Goal: Task Accomplishment & Management: Use online tool/utility

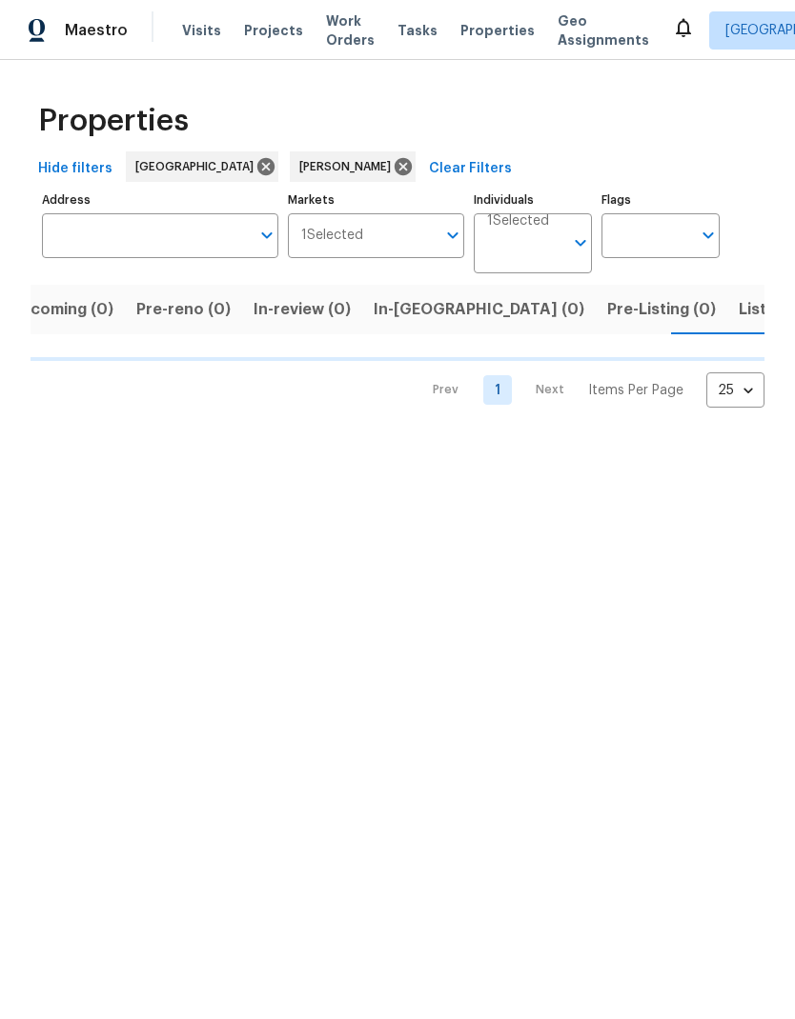
scroll to position [0, 33]
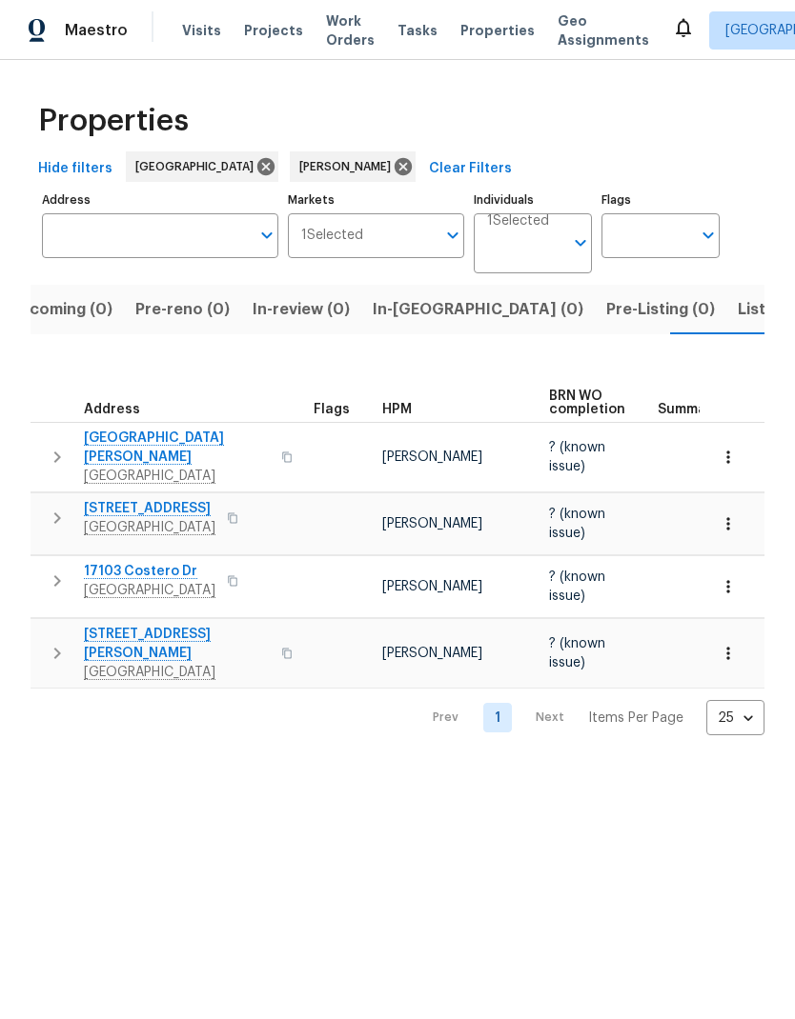
click at [174, 625] on span "[STREET_ADDRESS][PERSON_NAME]" at bounding box center [177, 644] width 186 height 38
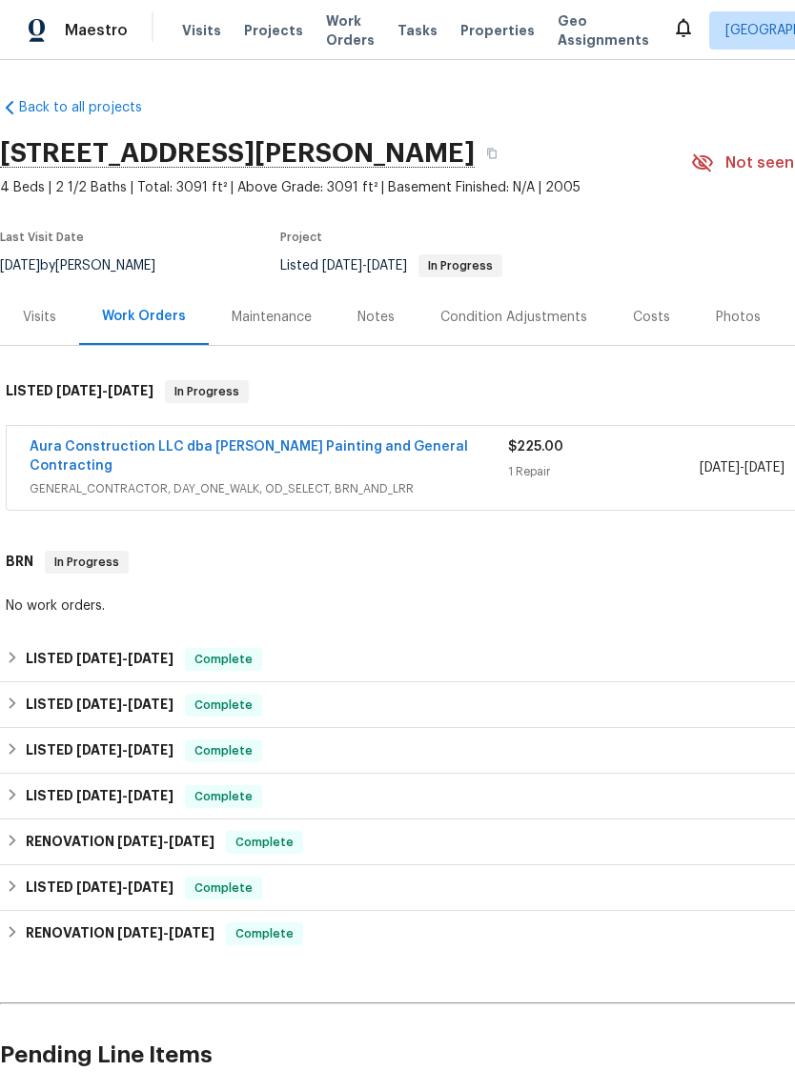
click at [319, 447] on link "Aura Construction LLC dba [PERSON_NAME] Painting and General Contracting" at bounding box center [249, 456] width 438 height 32
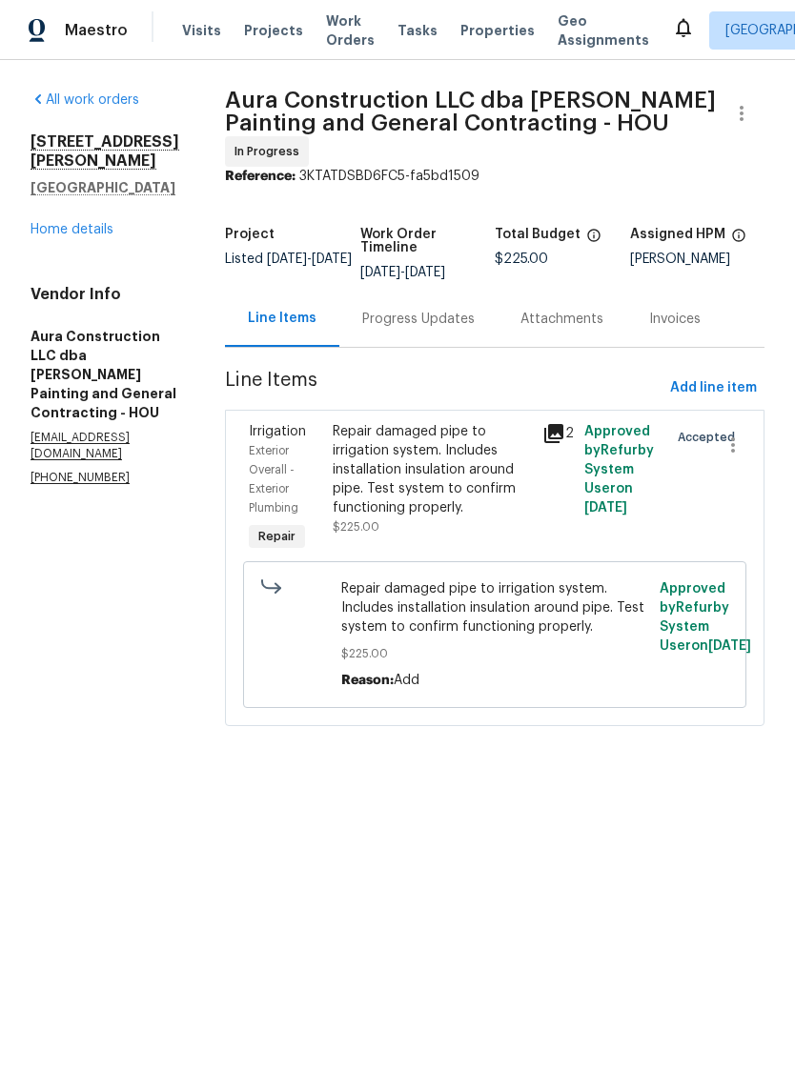
click at [425, 465] on div "Repair damaged pipe to irrigation system. Includes installation insulation arou…" at bounding box center [432, 469] width 198 height 95
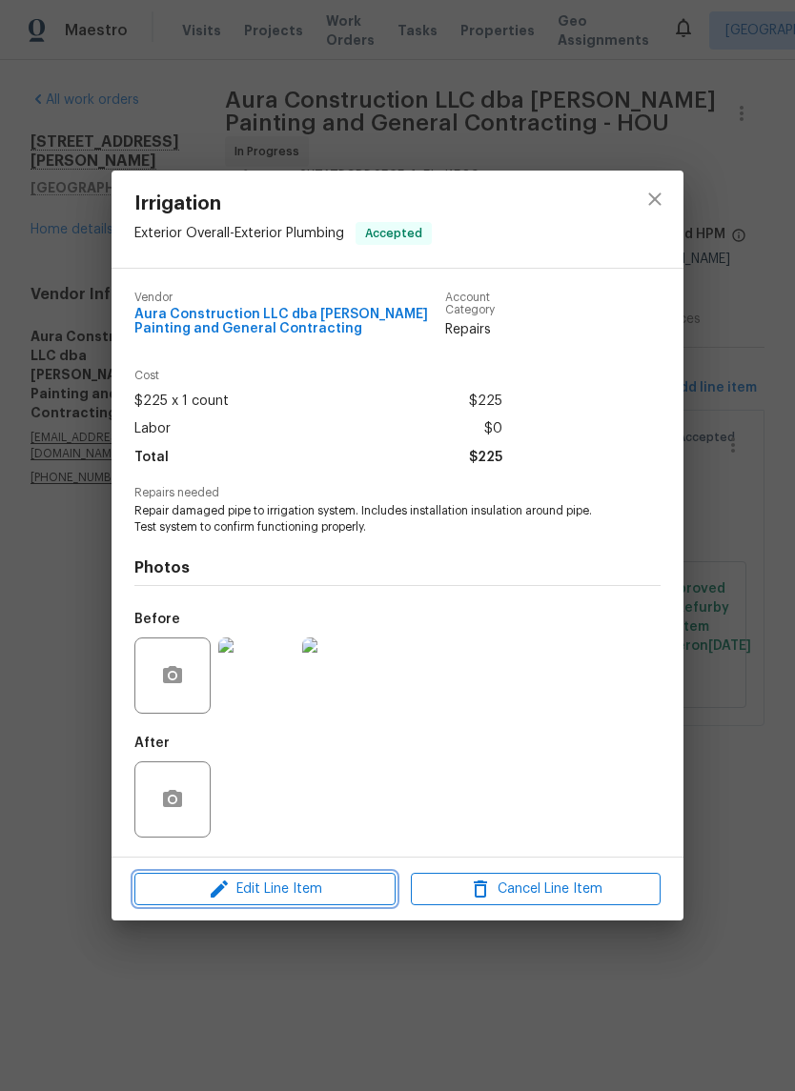
click at [327, 891] on span "Edit Line Item" at bounding box center [265, 889] width 250 height 24
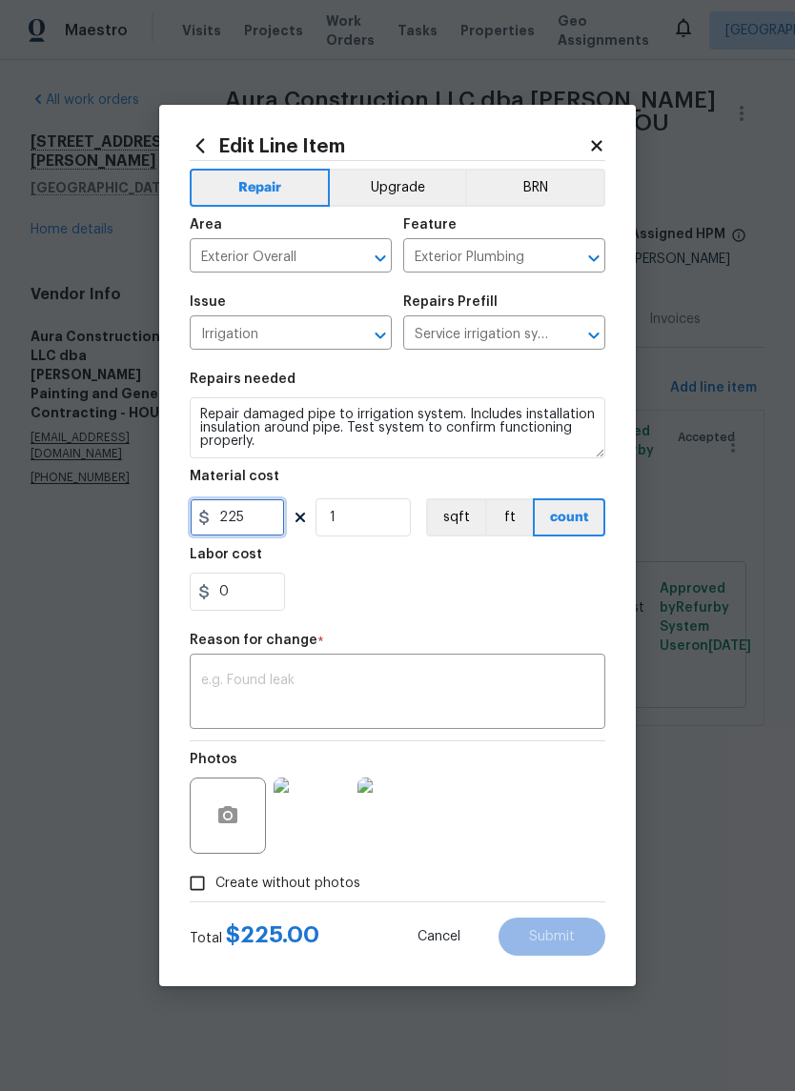
click at [250, 527] on input "225" at bounding box center [237, 517] width 95 height 38
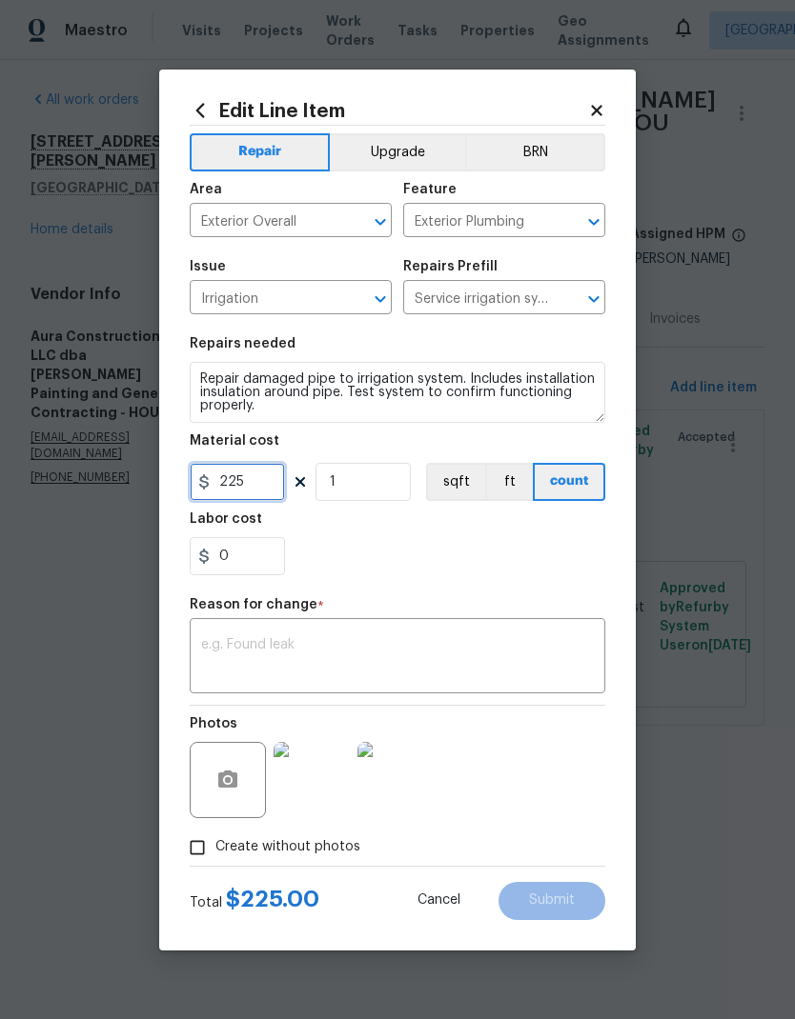
click at [250, 501] on input "225" at bounding box center [237, 482] width 95 height 38
type input "275"
click at [399, 633] on div "x ​" at bounding box center [397, 658] width 415 height 71
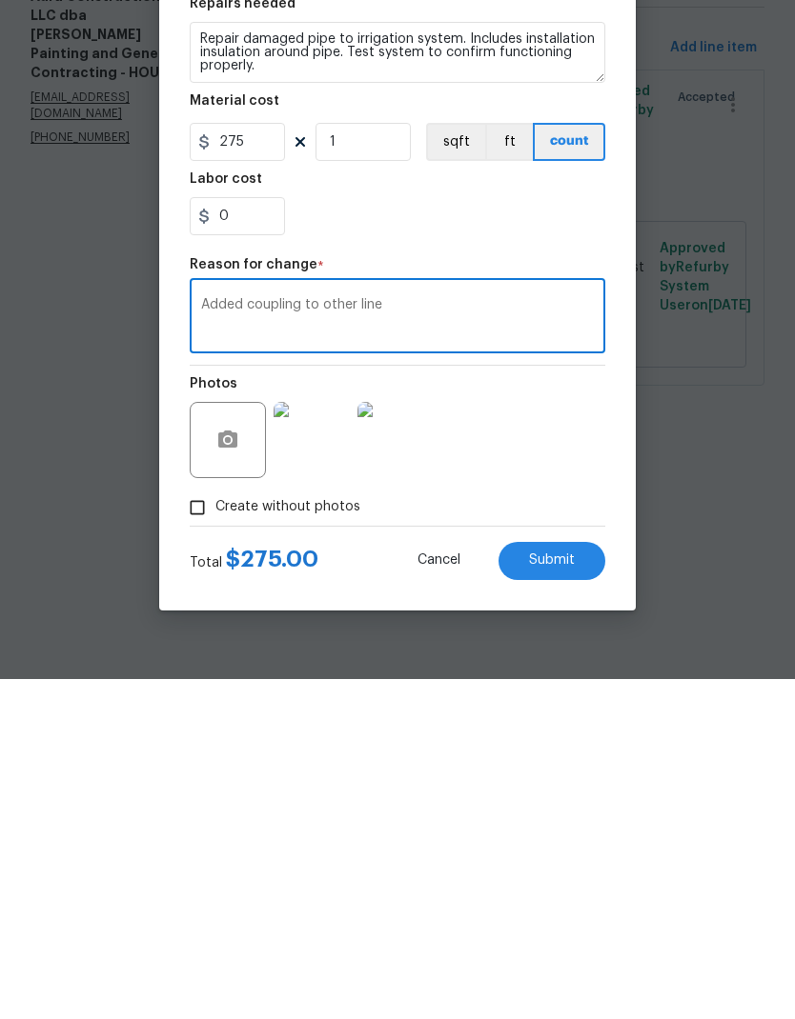
type textarea "Added coupling to other line"
click at [571, 894] on span "Submit" at bounding box center [552, 901] width 46 height 14
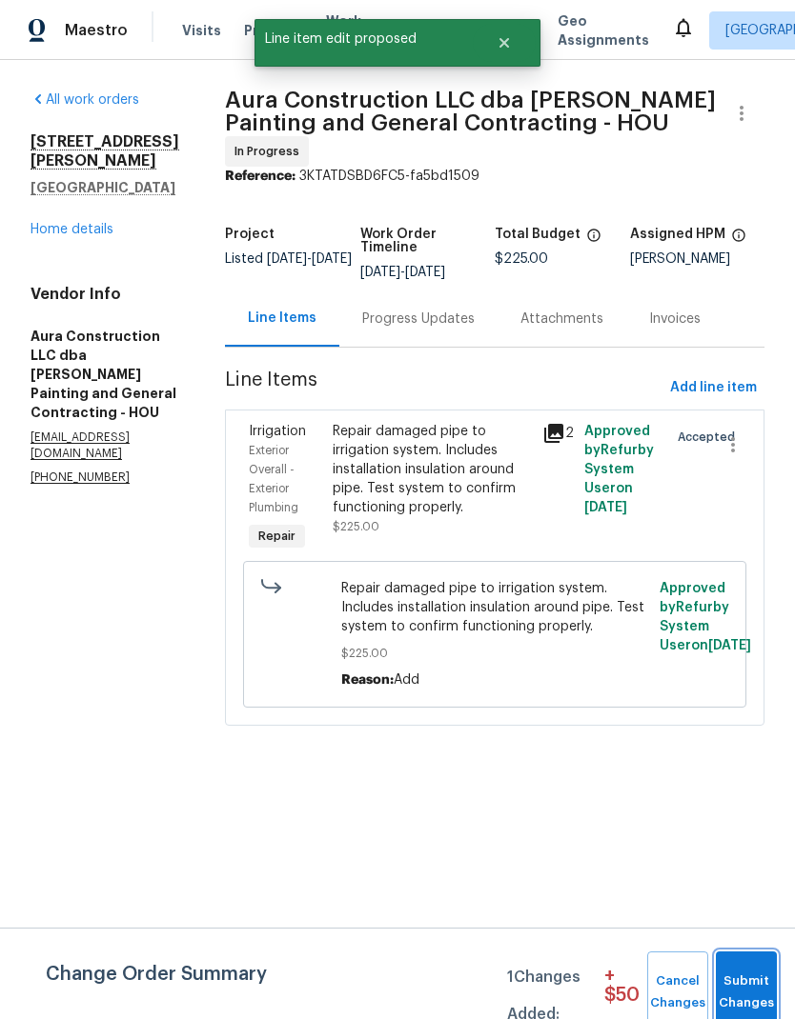
click at [763, 989] on span "Submit Changes" at bounding box center [746, 993] width 42 height 44
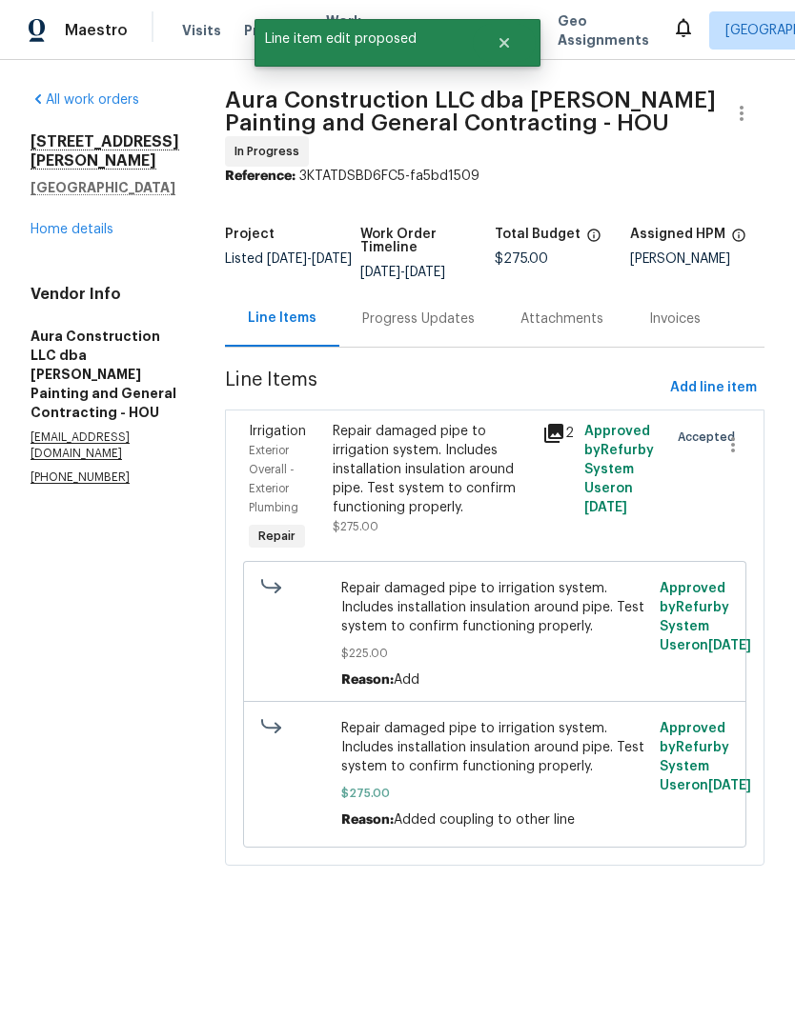
click at [77, 236] on link "Home details" at bounding box center [71, 229] width 83 height 13
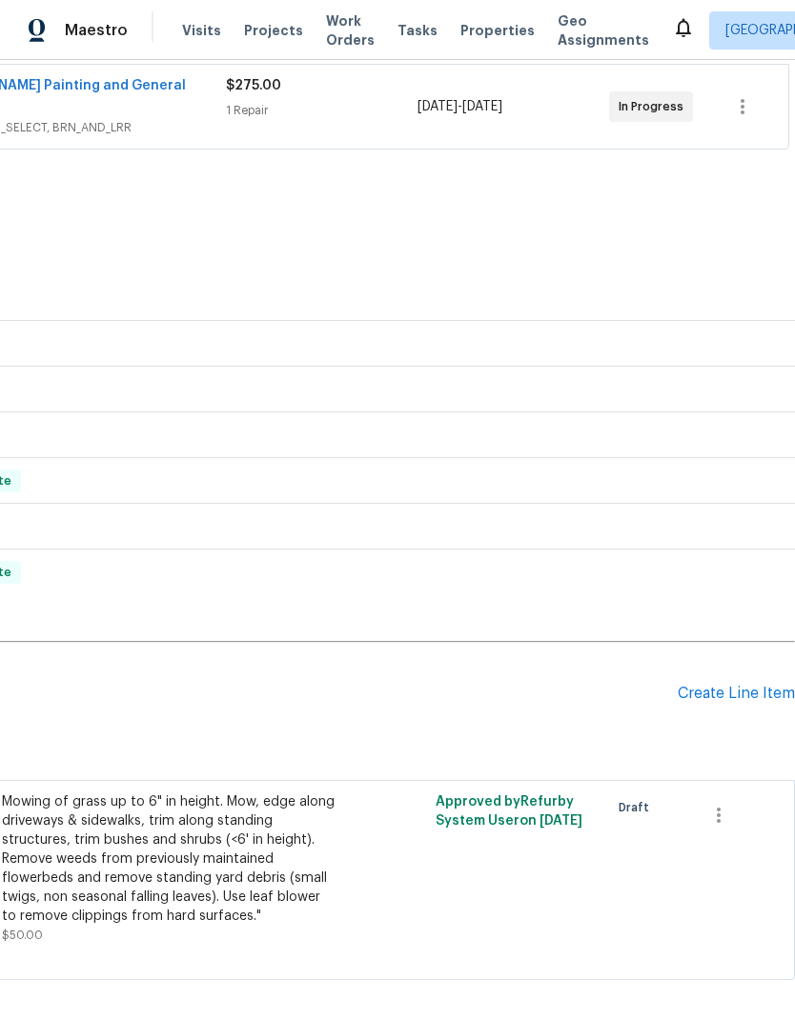
scroll to position [360, 282]
click at [751, 686] on div "Create Line Item" at bounding box center [735, 695] width 117 height 18
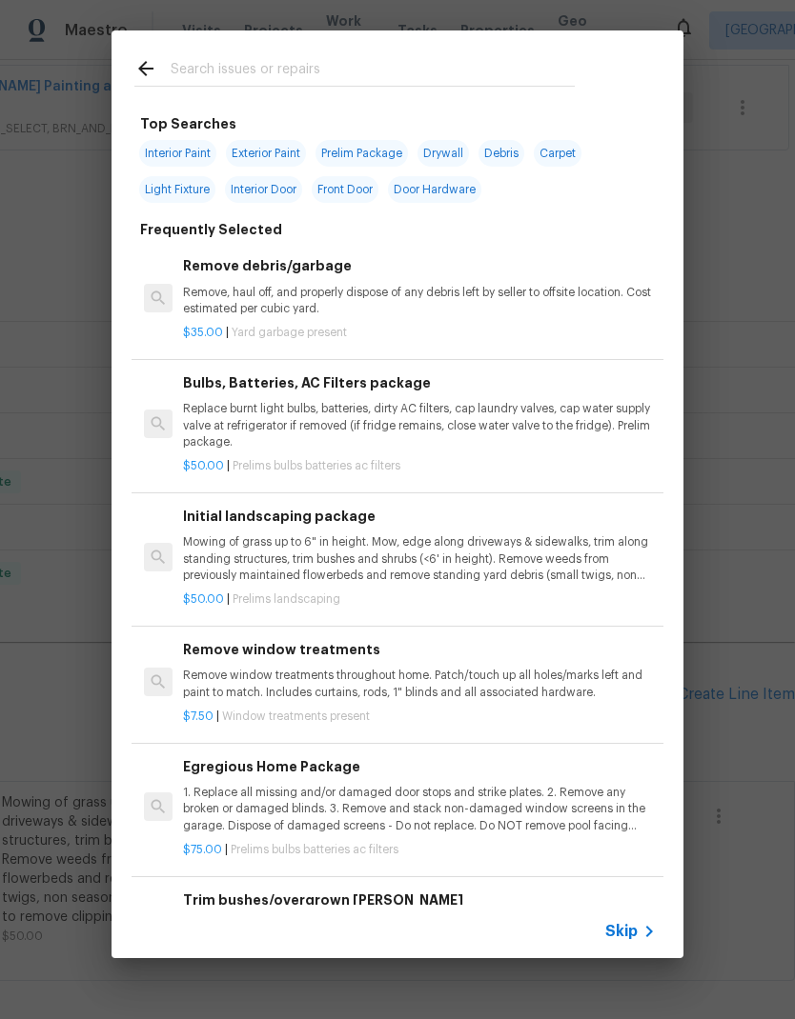
click at [381, 70] on input "text" at bounding box center [373, 71] width 404 height 29
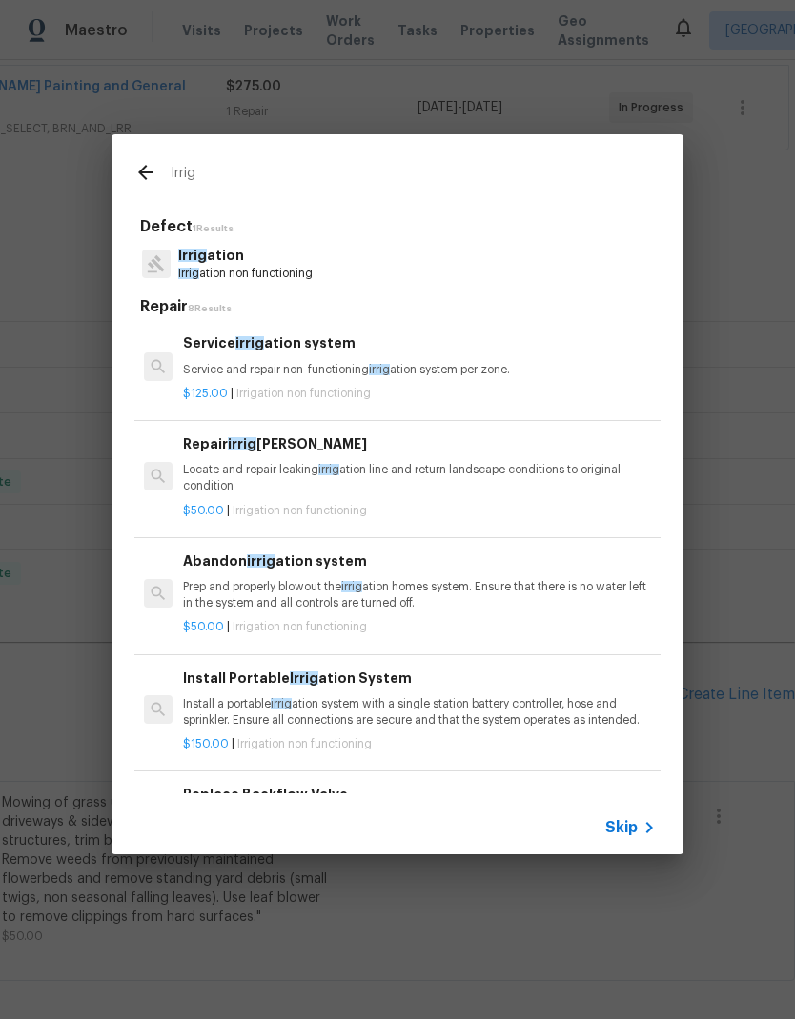
type input "Irrig"
click at [351, 269] on div "Irrig ation Irrig ation non functioning" at bounding box center [397, 263] width 526 height 51
click at [338, 368] on p "Service and repair non-functioning irrig ation system per zone." at bounding box center [419, 370] width 473 height 16
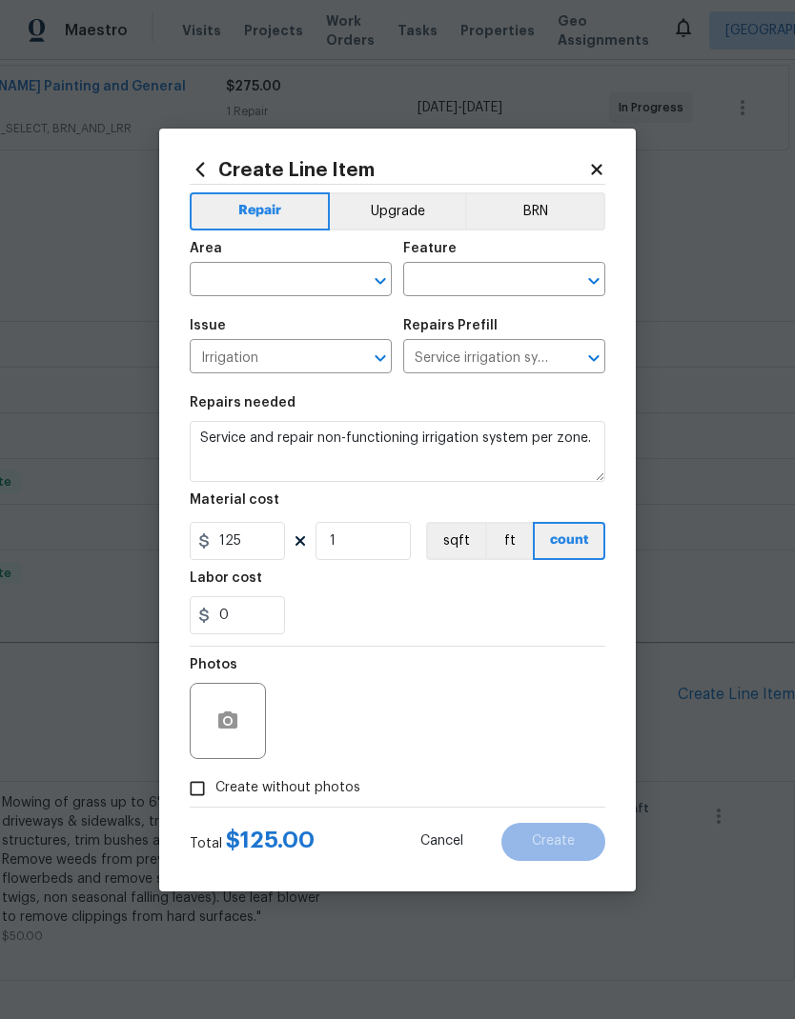
click at [307, 278] on input "text" at bounding box center [264, 282] width 149 height 30
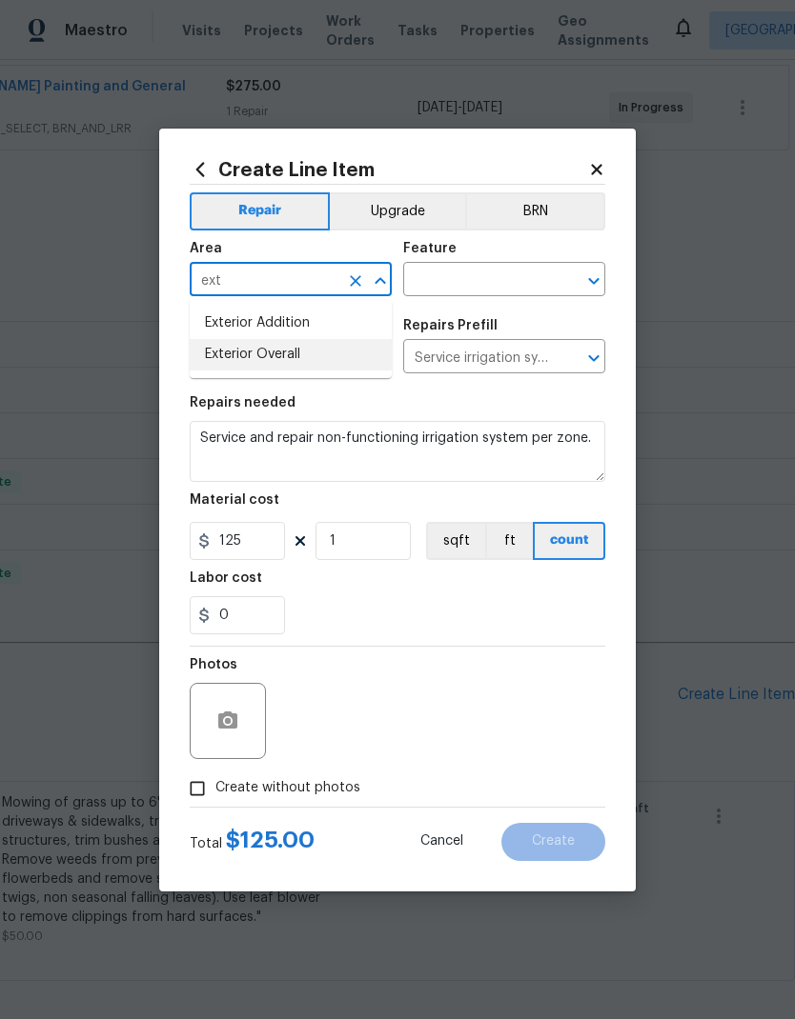
click at [325, 352] on li "Exterior Overall" at bounding box center [291, 354] width 202 height 31
type input "Exterior Overall"
click at [506, 285] on input "text" at bounding box center [477, 282] width 149 height 30
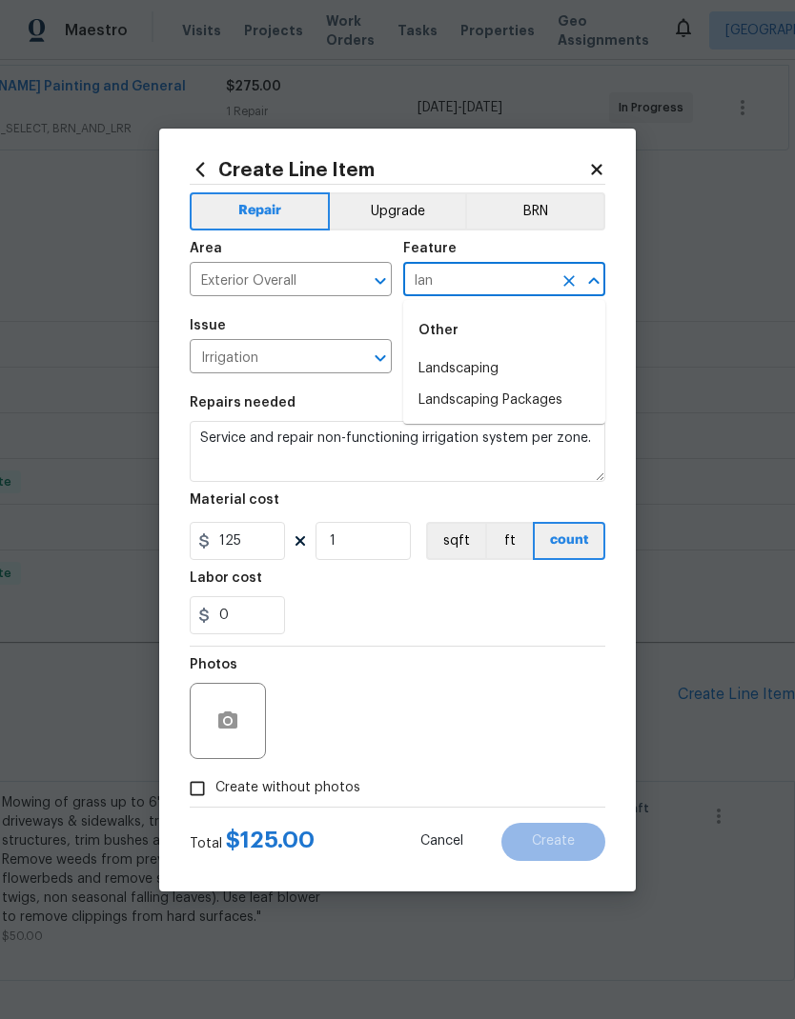
click at [504, 373] on li "Landscaping" at bounding box center [504, 368] width 202 height 31
type input "Landscaping"
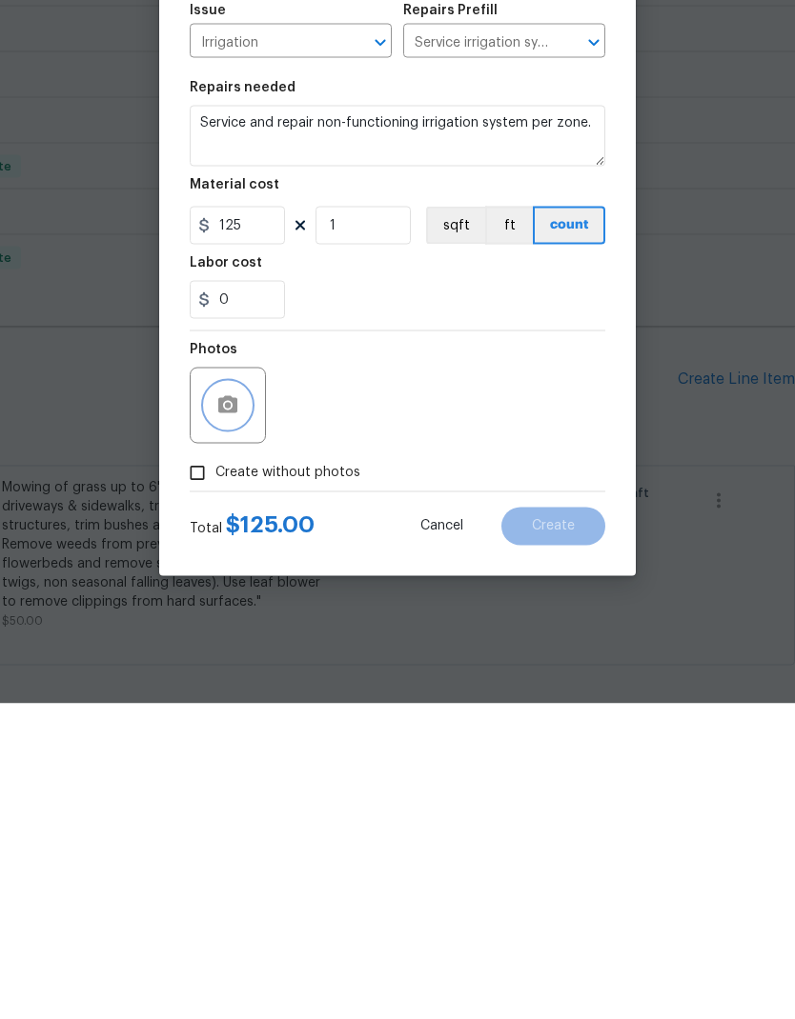
click at [226, 717] on circle "button" at bounding box center [228, 720] width 6 height 6
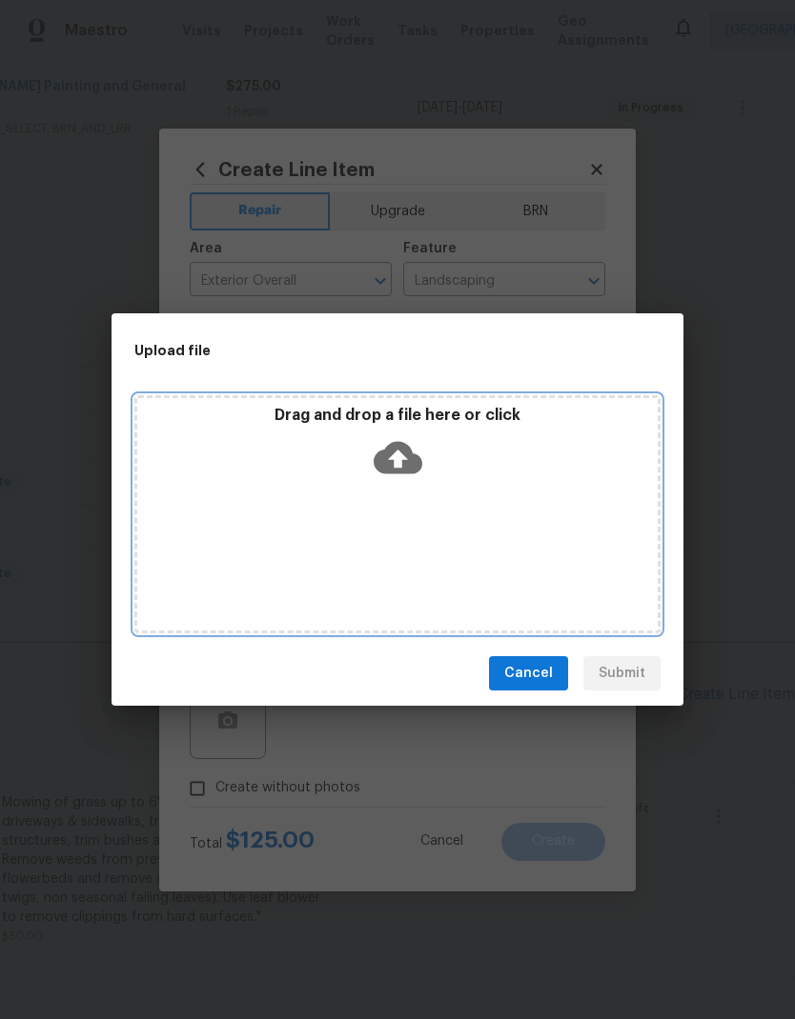
click at [420, 437] on icon at bounding box center [397, 458] width 49 height 49
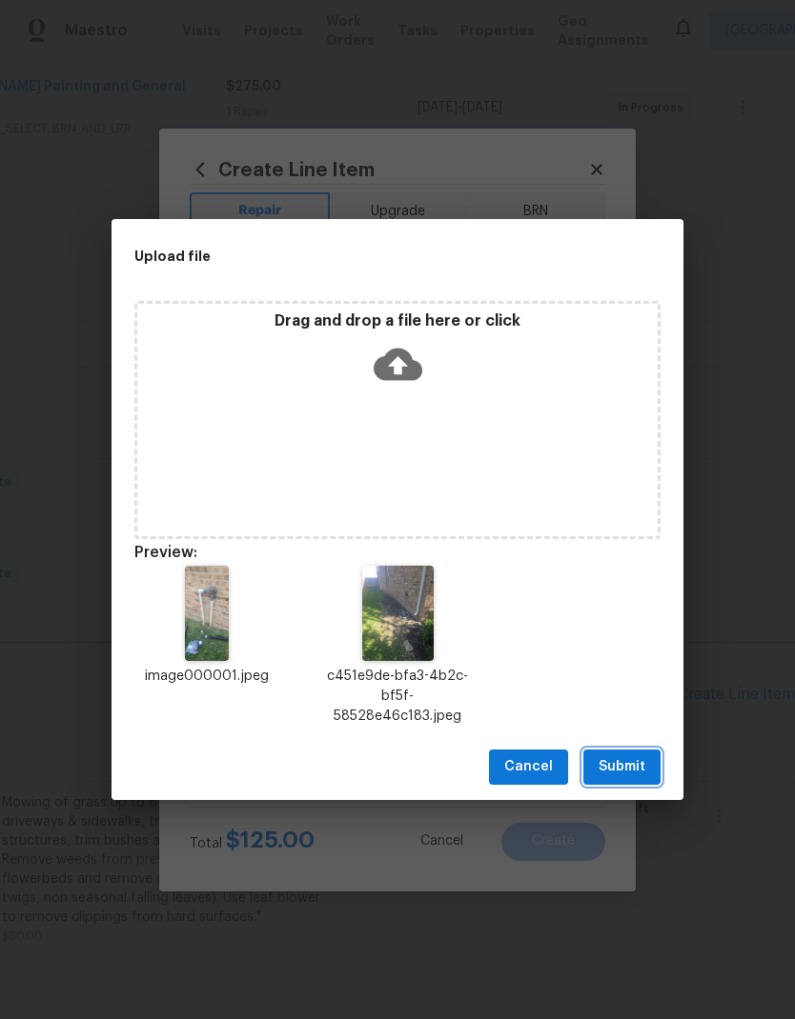
click at [637, 776] on span "Submit" at bounding box center [621, 768] width 47 height 24
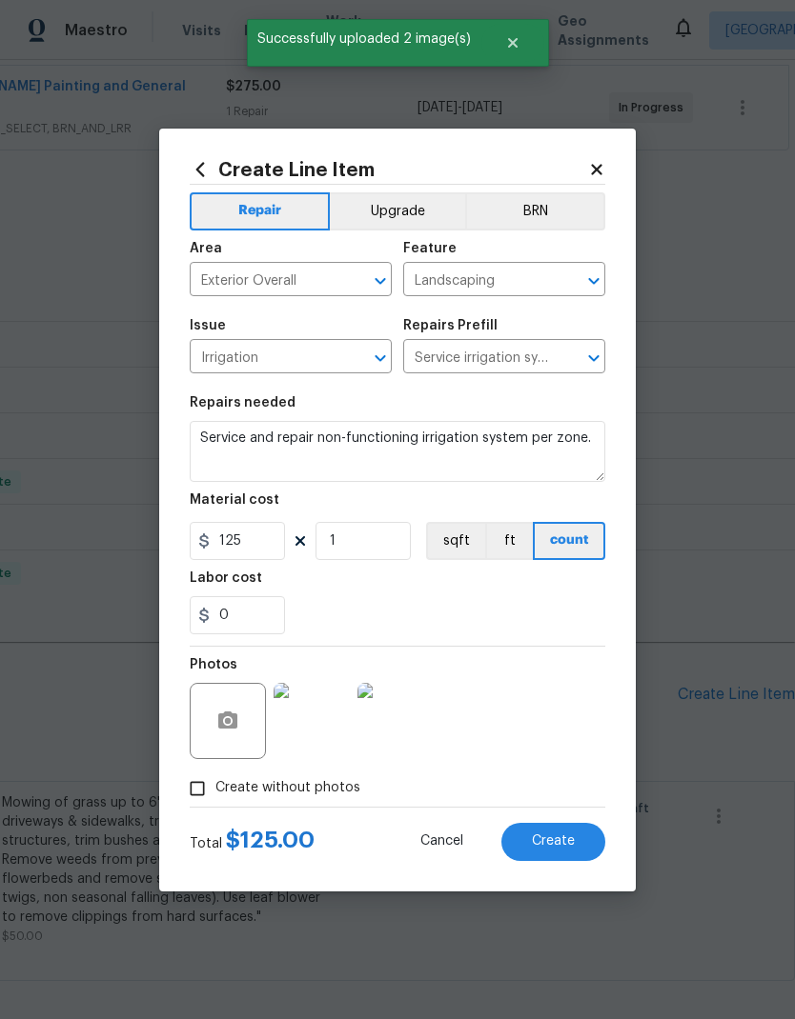
click at [567, 843] on span "Create" at bounding box center [553, 842] width 43 height 14
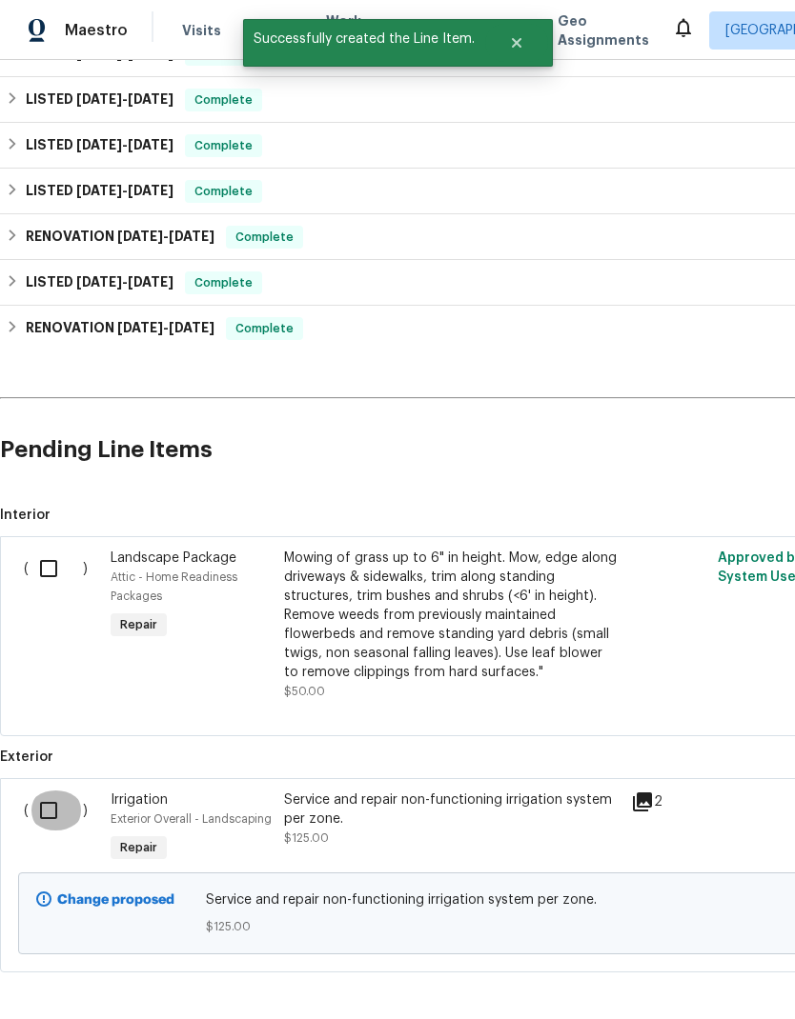
scroll to position [597, 0]
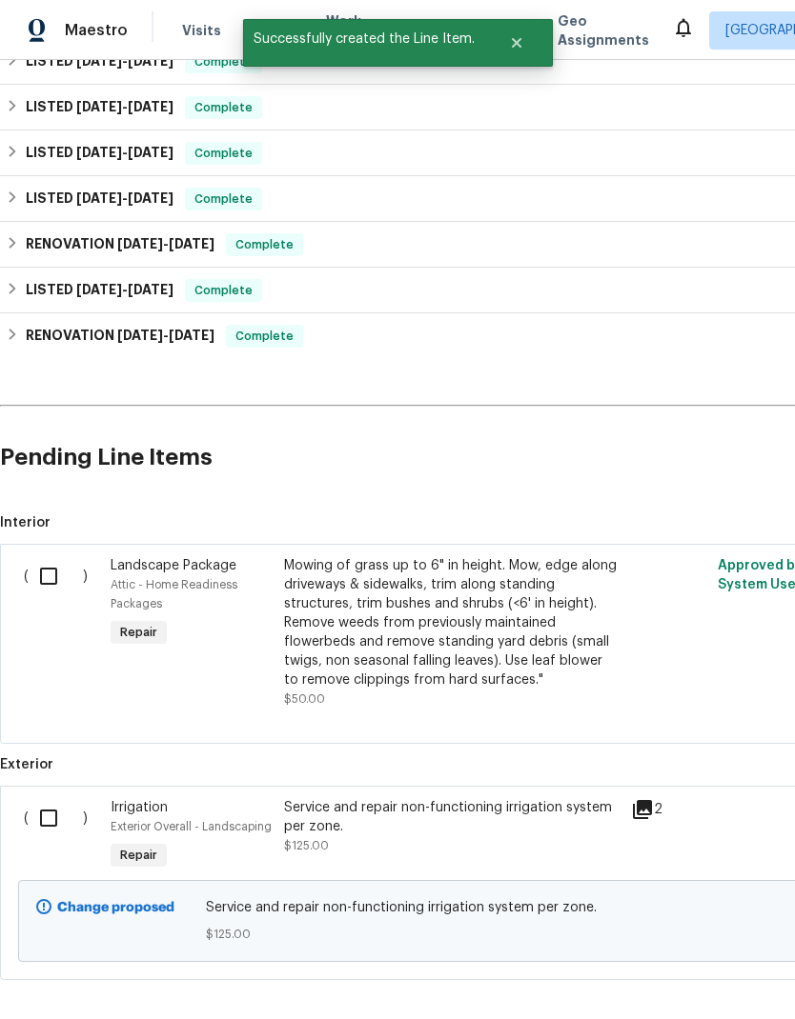
click at [54, 798] on input "checkbox" at bounding box center [56, 818] width 54 height 40
checkbox input "true"
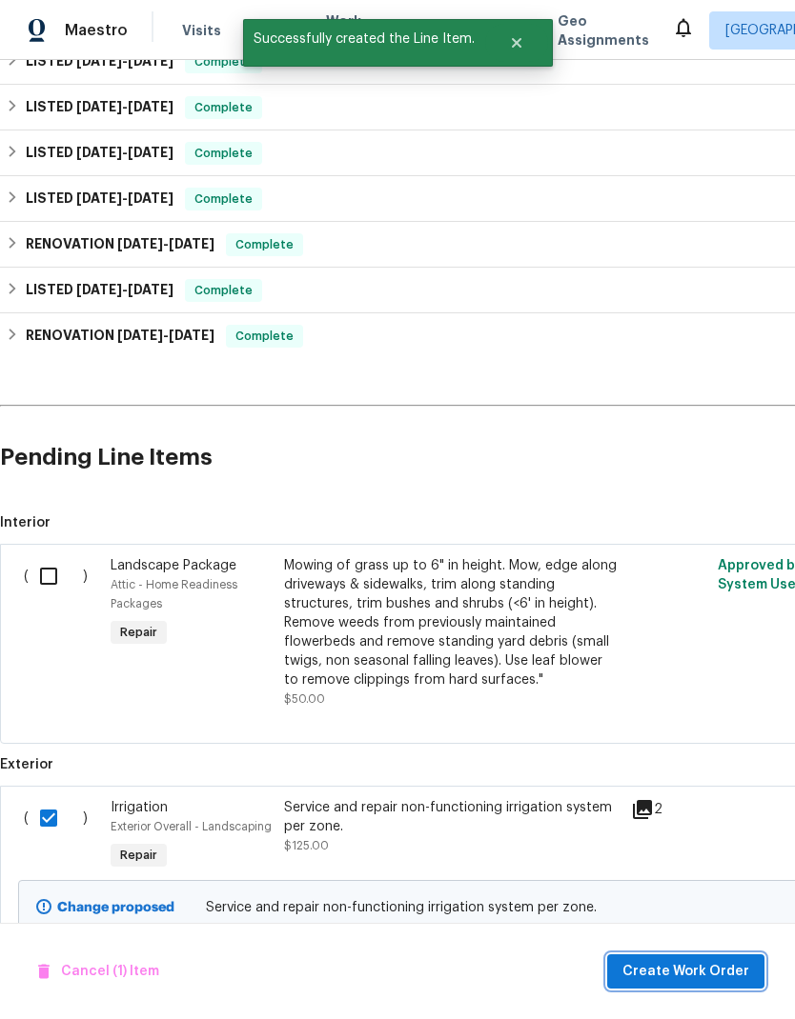
click at [707, 974] on span "Create Work Order" at bounding box center [685, 972] width 127 height 24
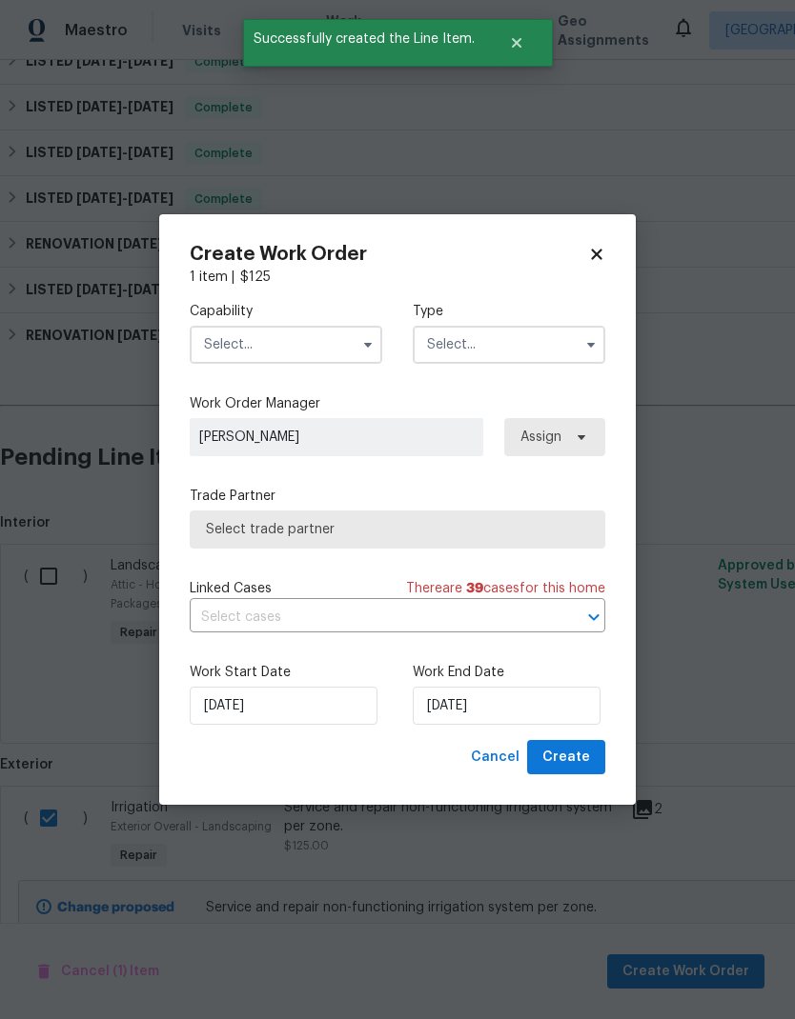
click at [314, 335] on input "text" at bounding box center [286, 345] width 192 height 38
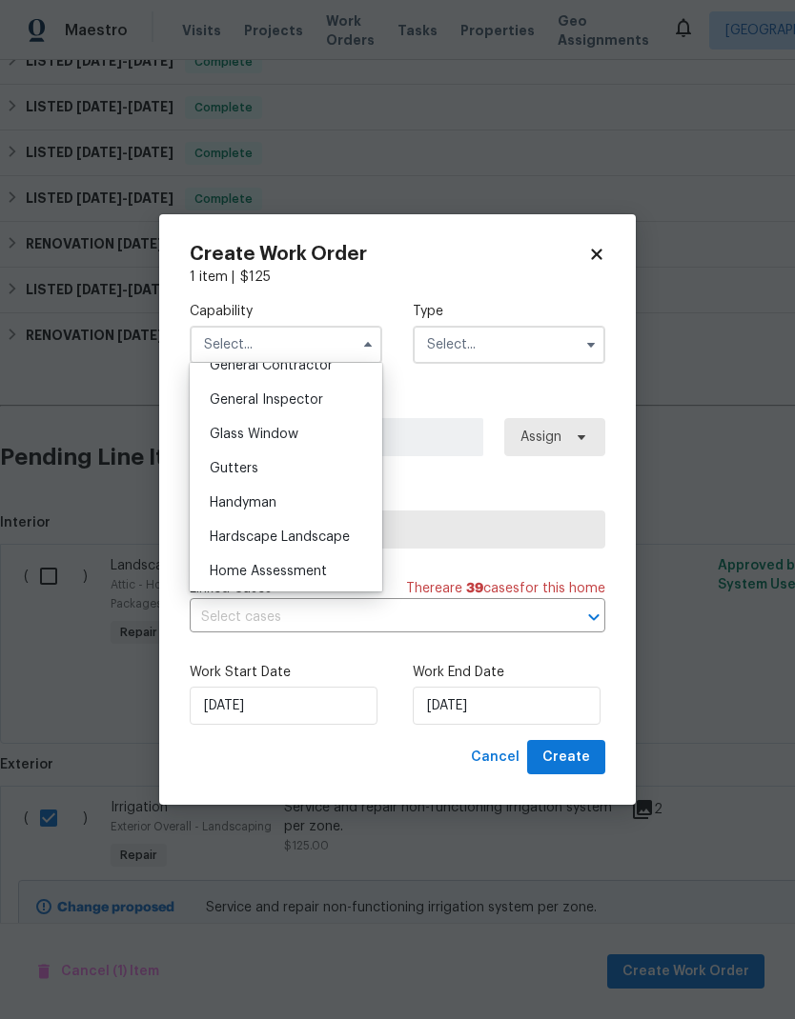
scroll to position [932, 0]
click at [333, 535] on span "Hardscape Landscape" at bounding box center [280, 535] width 140 height 13
type input "Hardscape Landscape"
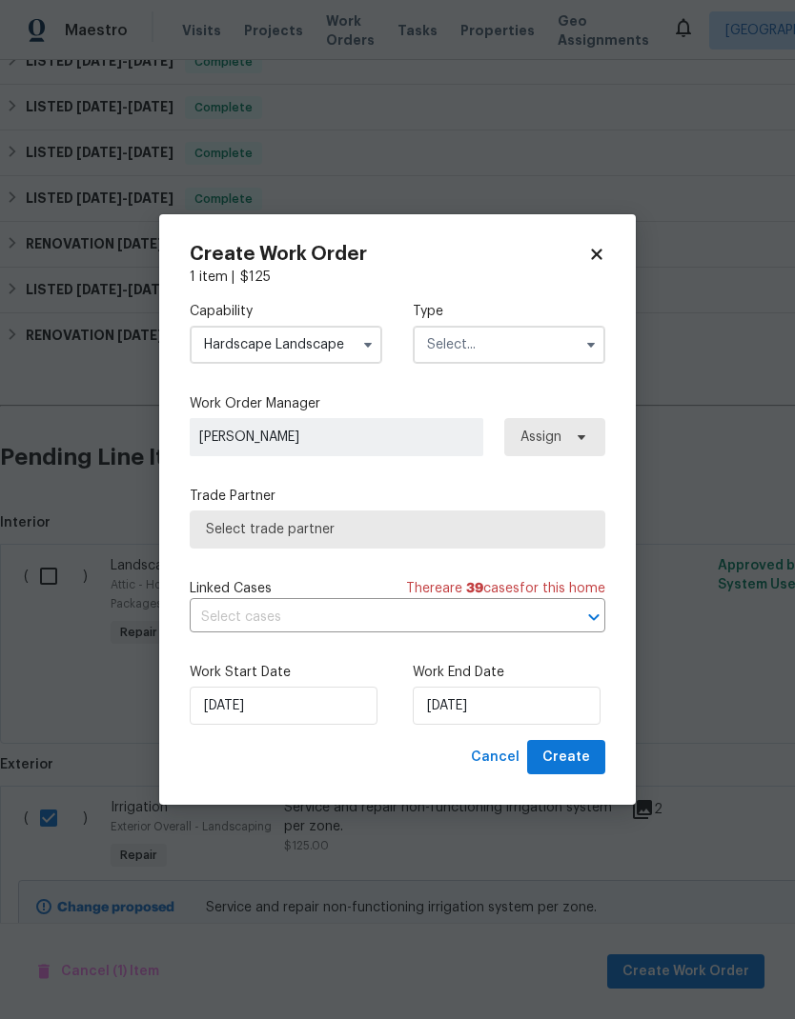
click at [531, 326] on input "text" at bounding box center [509, 345] width 192 height 38
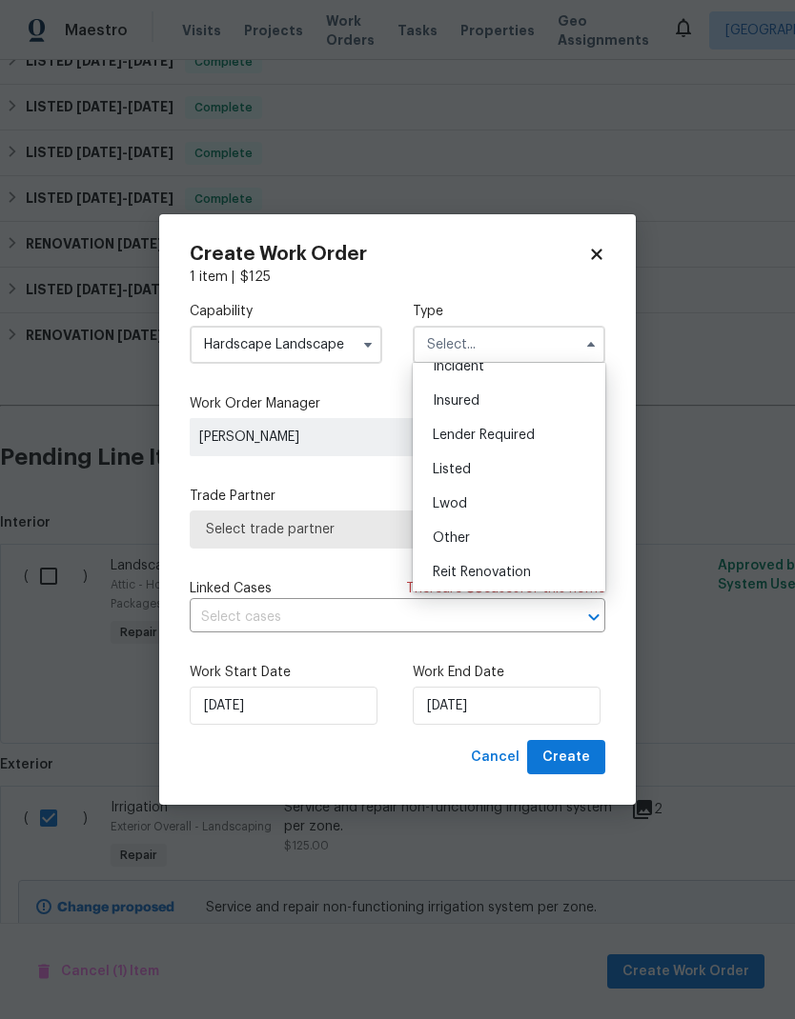
scroll to position [85, 0]
click at [538, 481] on div "Listed" at bounding box center [508, 471] width 183 height 34
type input "Listed"
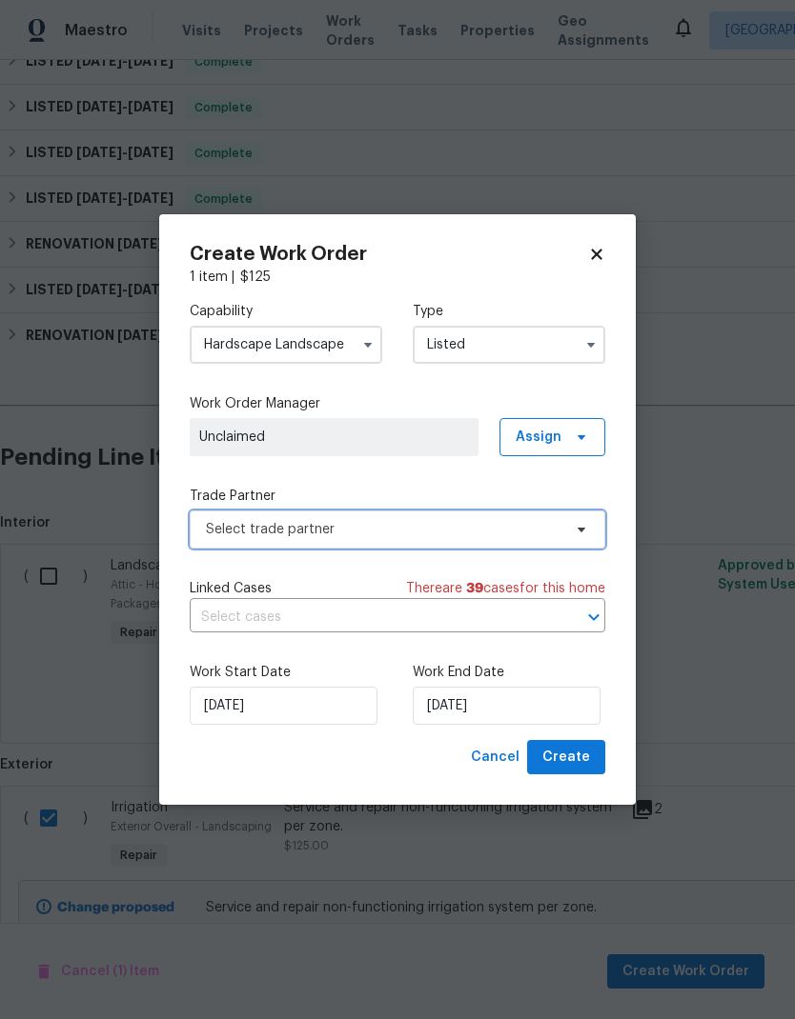
click at [496, 532] on span "Select trade partner" at bounding box center [383, 529] width 355 height 19
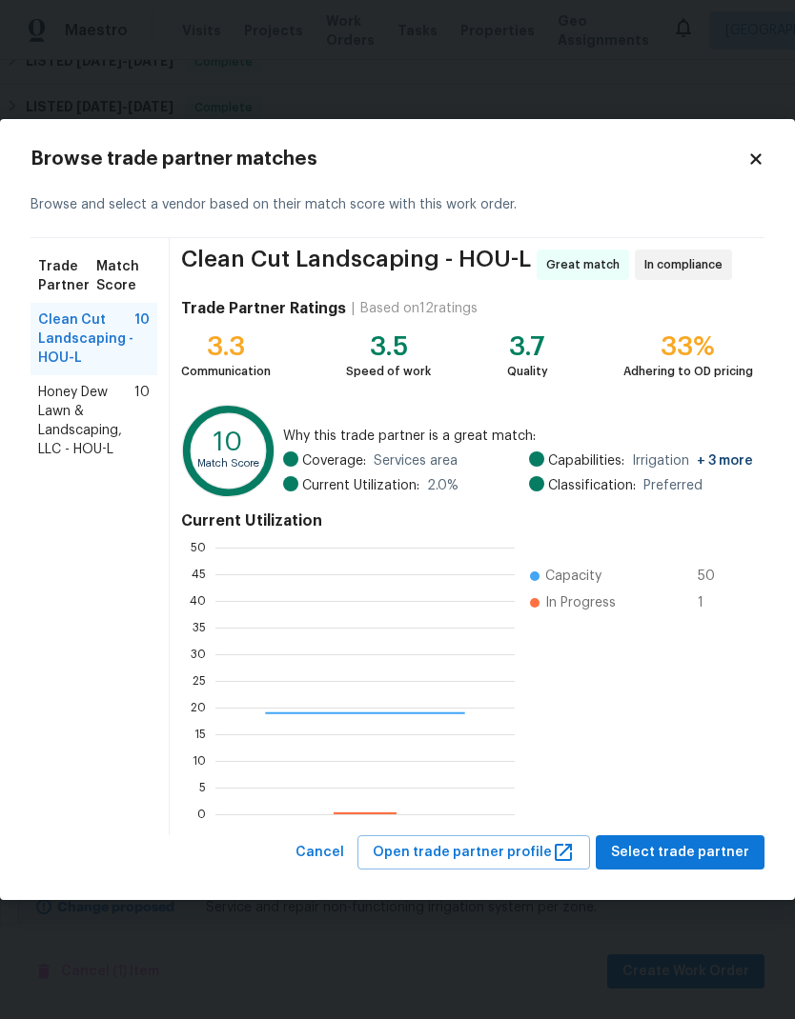
scroll to position [267, 299]
click at [710, 859] on span "Select trade partner" at bounding box center [680, 853] width 138 height 24
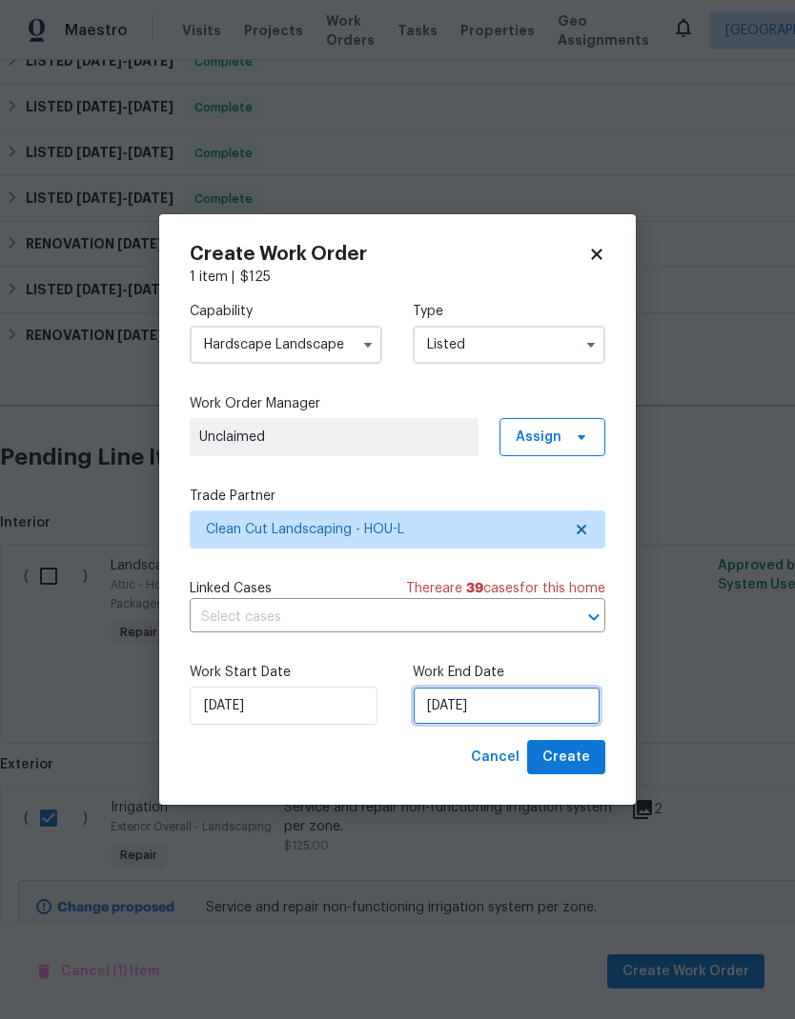
click at [506, 709] on input "[DATE]" at bounding box center [507, 706] width 188 height 38
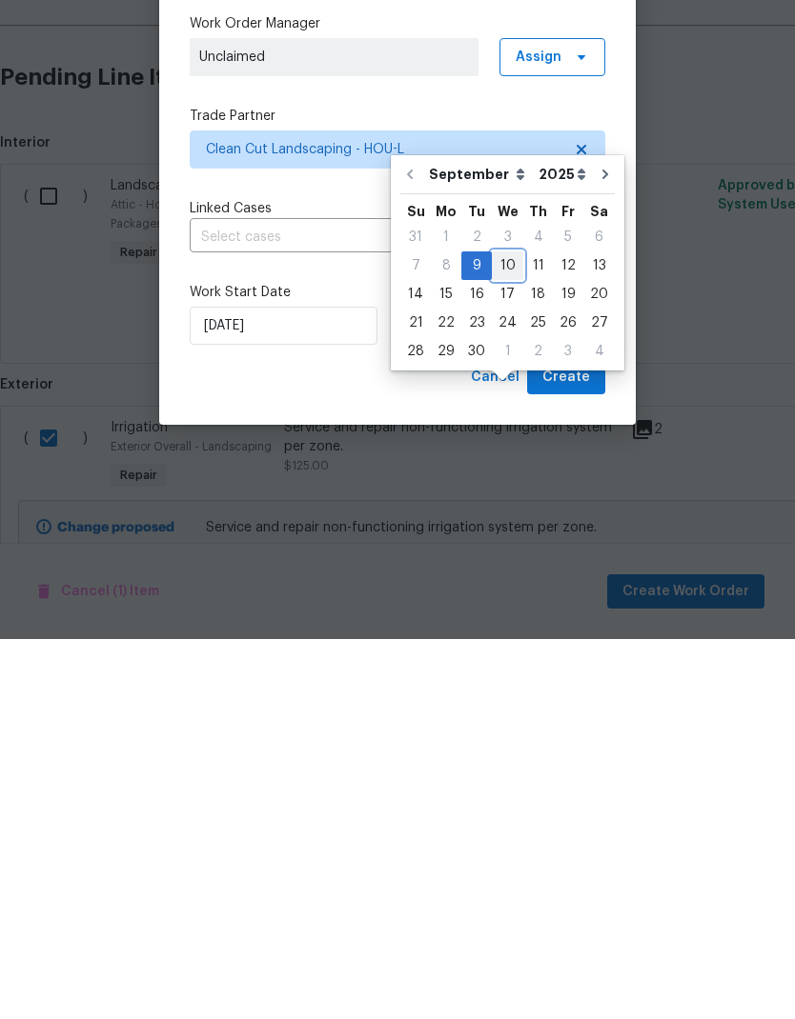
click at [508, 633] on div "10" at bounding box center [507, 646] width 31 height 27
type input "[DATE]"
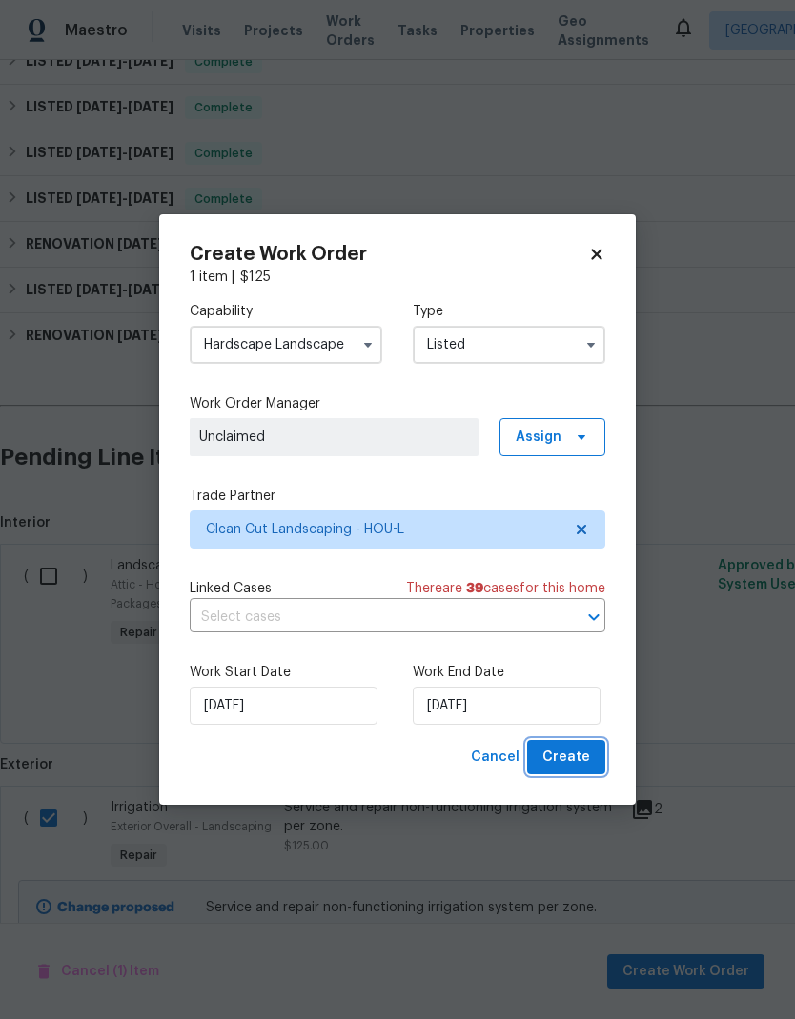
click at [582, 759] on span "Create" at bounding box center [566, 758] width 48 height 24
checkbox input "false"
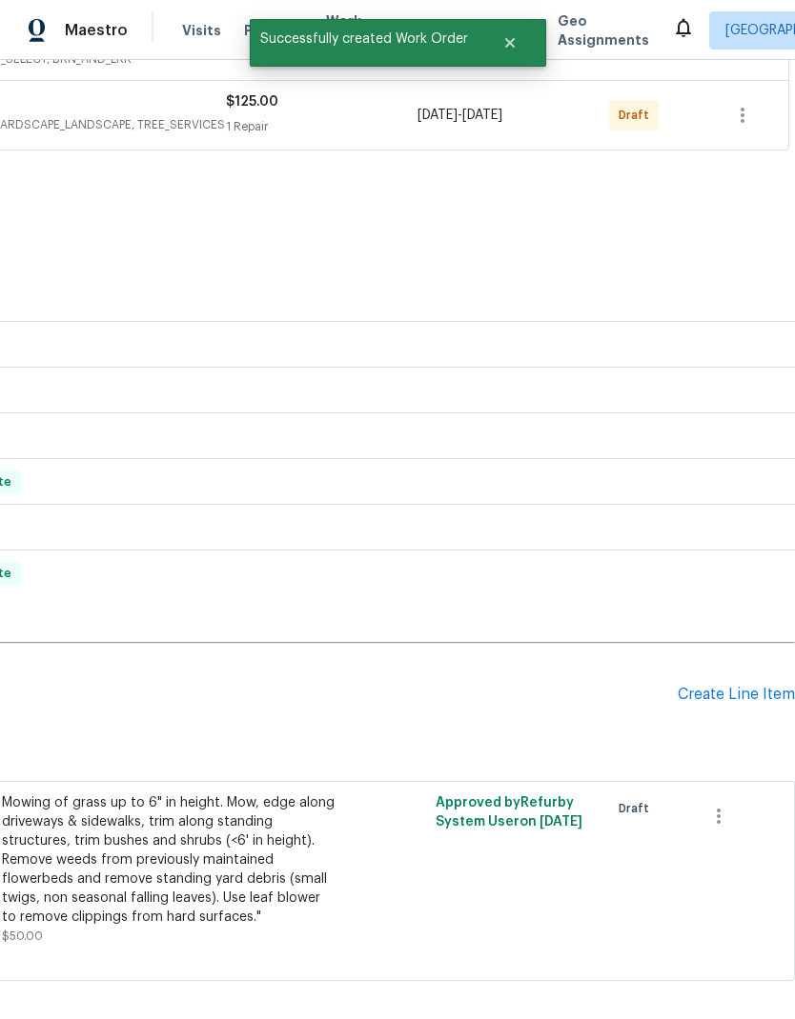
scroll to position [430, 282]
click at [721, 805] on icon "button" at bounding box center [718, 816] width 23 height 23
click at [748, 729] on li "Cancel" at bounding box center [732, 724] width 73 height 31
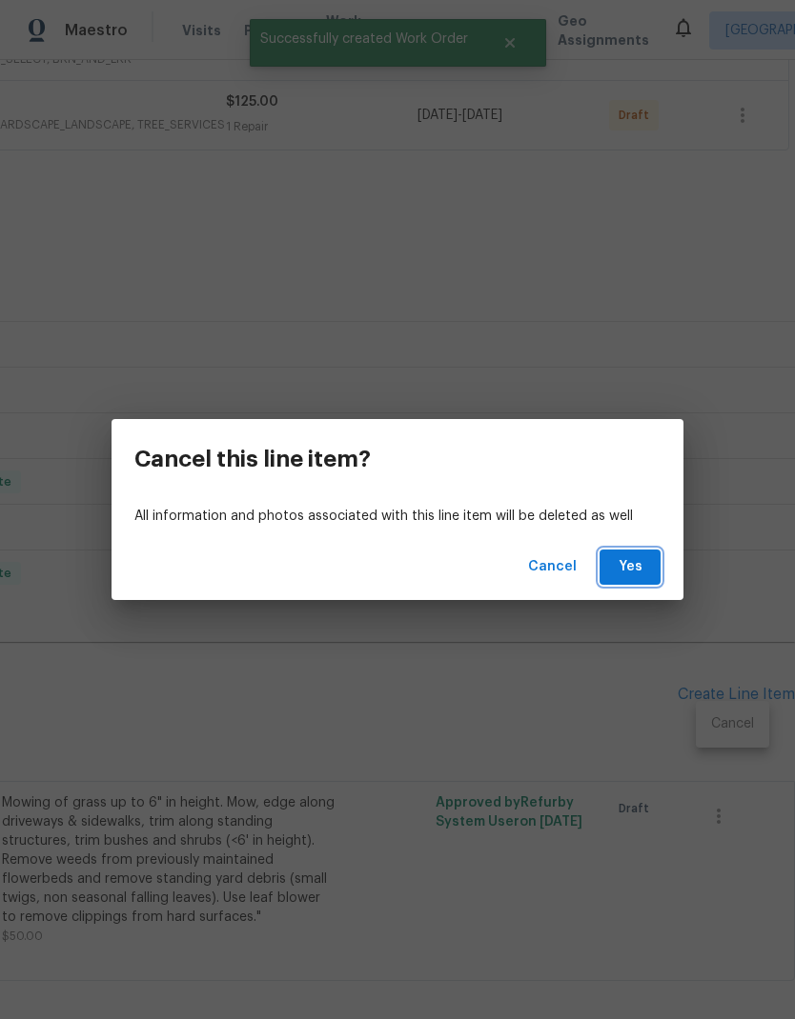
click at [635, 570] on span "Yes" at bounding box center [630, 567] width 30 height 24
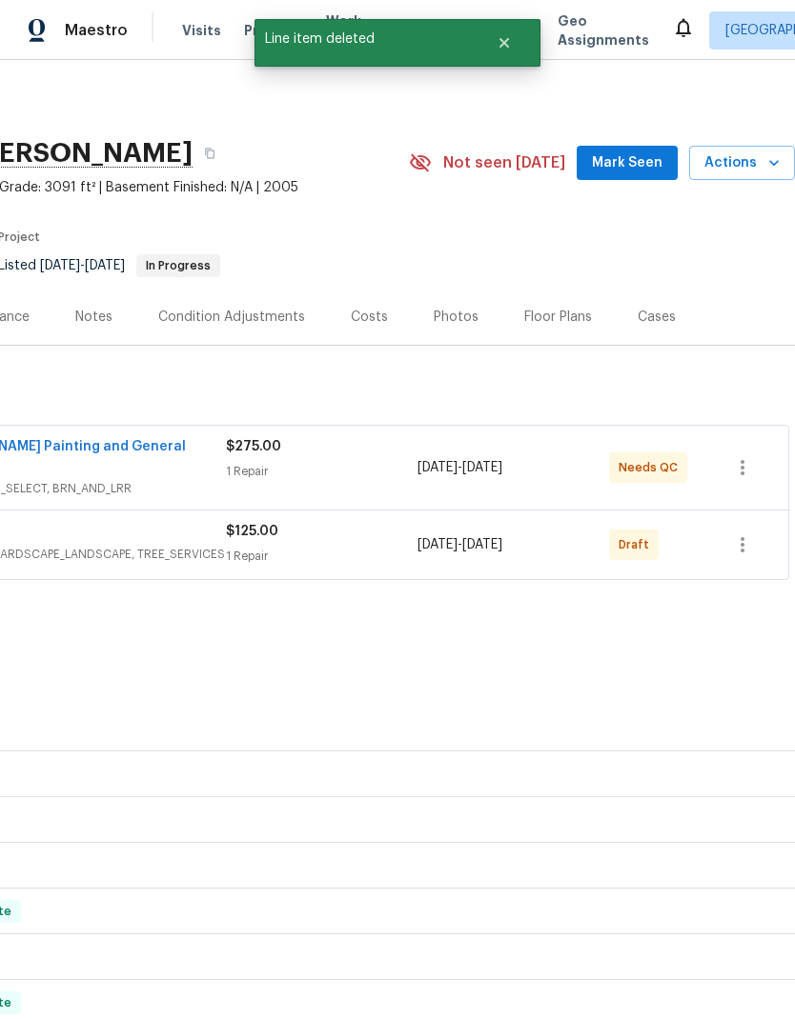
scroll to position [0, 282]
click at [748, 534] on icon "button" at bounding box center [742, 545] width 23 height 23
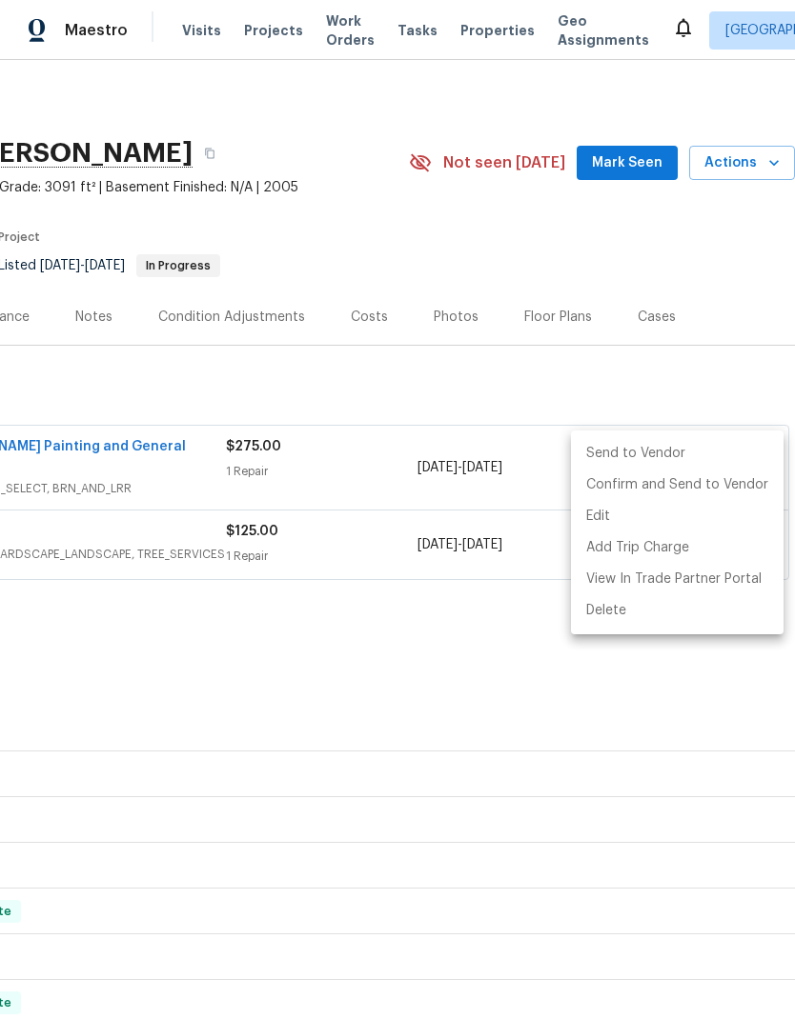
click at [676, 456] on li "Send to Vendor" at bounding box center [677, 453] width 212 height 31
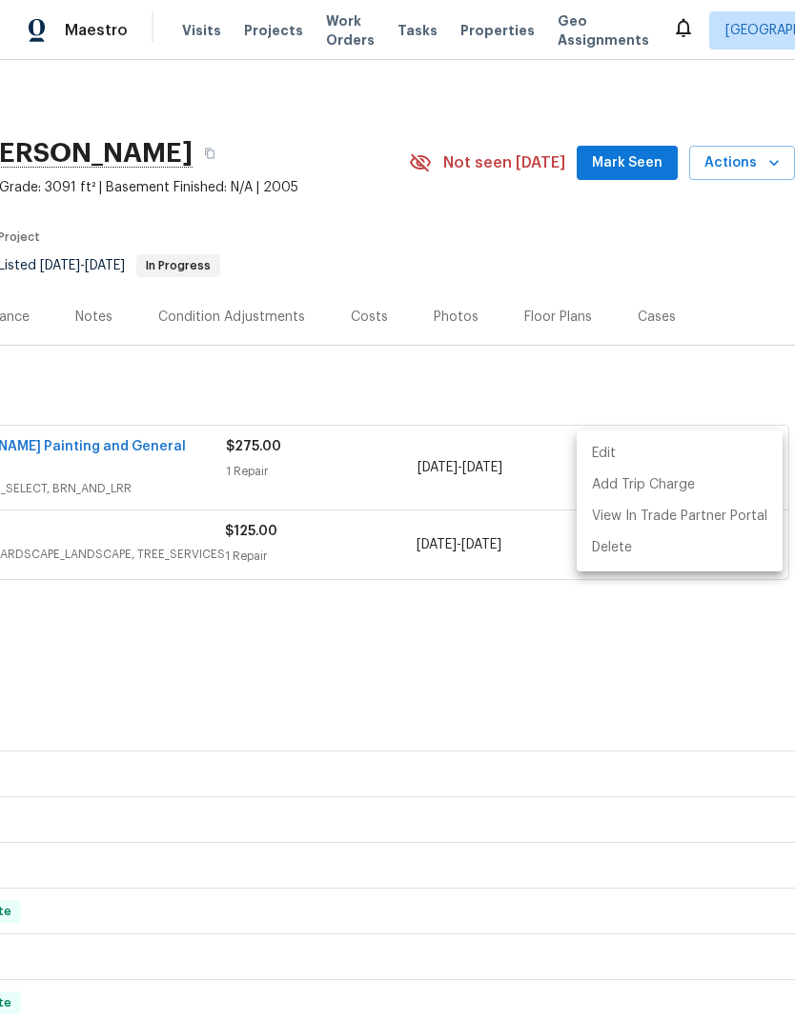
click at [581, 345] on div at bounding box center [397, 509] width 795 height 1019
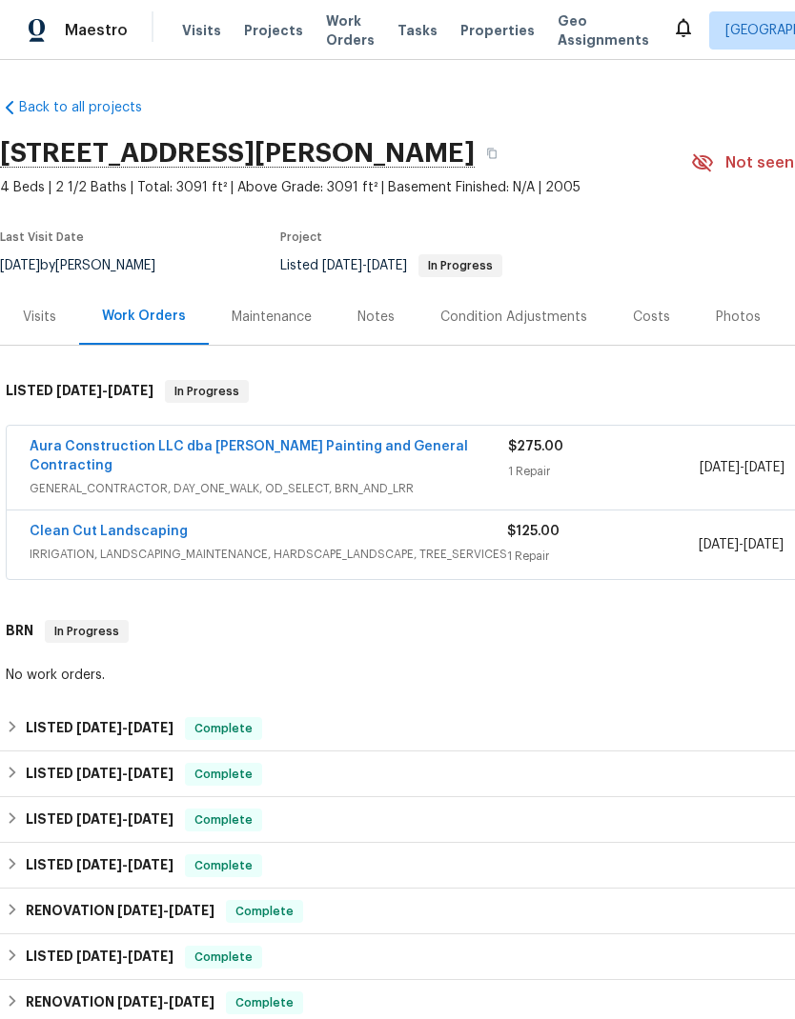
scroll to position [0, 0]
click at [452, 440] on link "Aura Construction LLC dba [PERSON_NAME] Painting and General Contracting" at bounding box center [249, 456] width 438 height 32
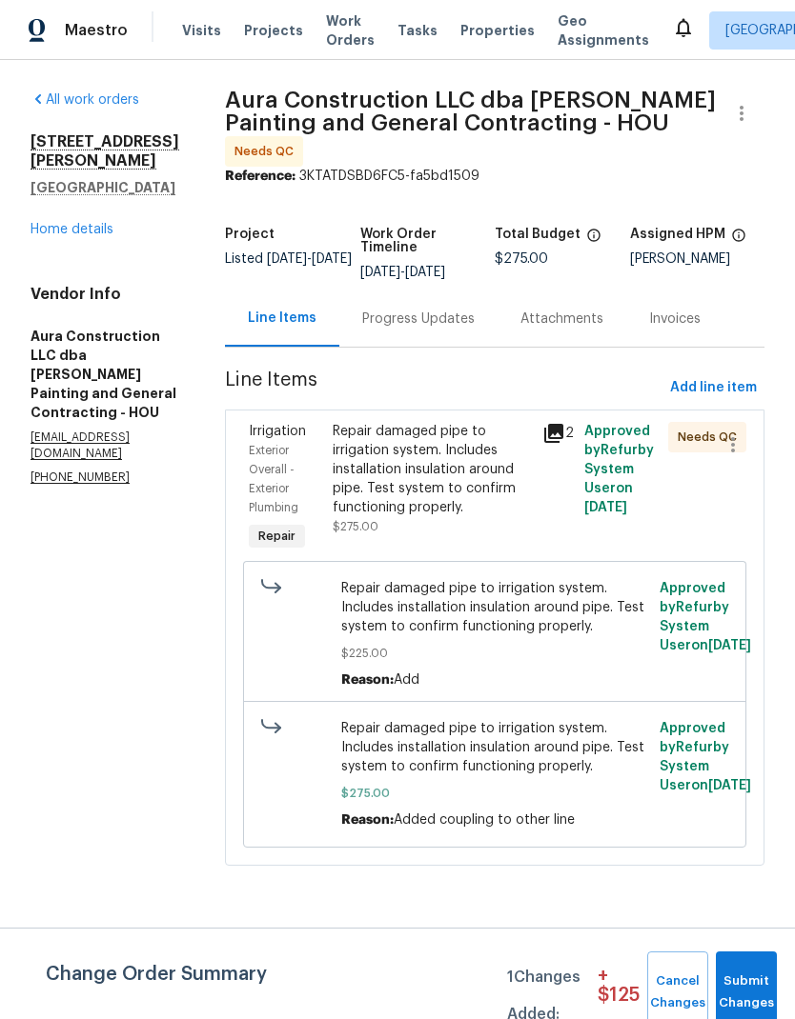
click at [562, 422] on div "2" at bounding box center [557, 433] width 30 height 23
click at [555, 422] on icon at bounding box center [553, 433] width 23 height 23
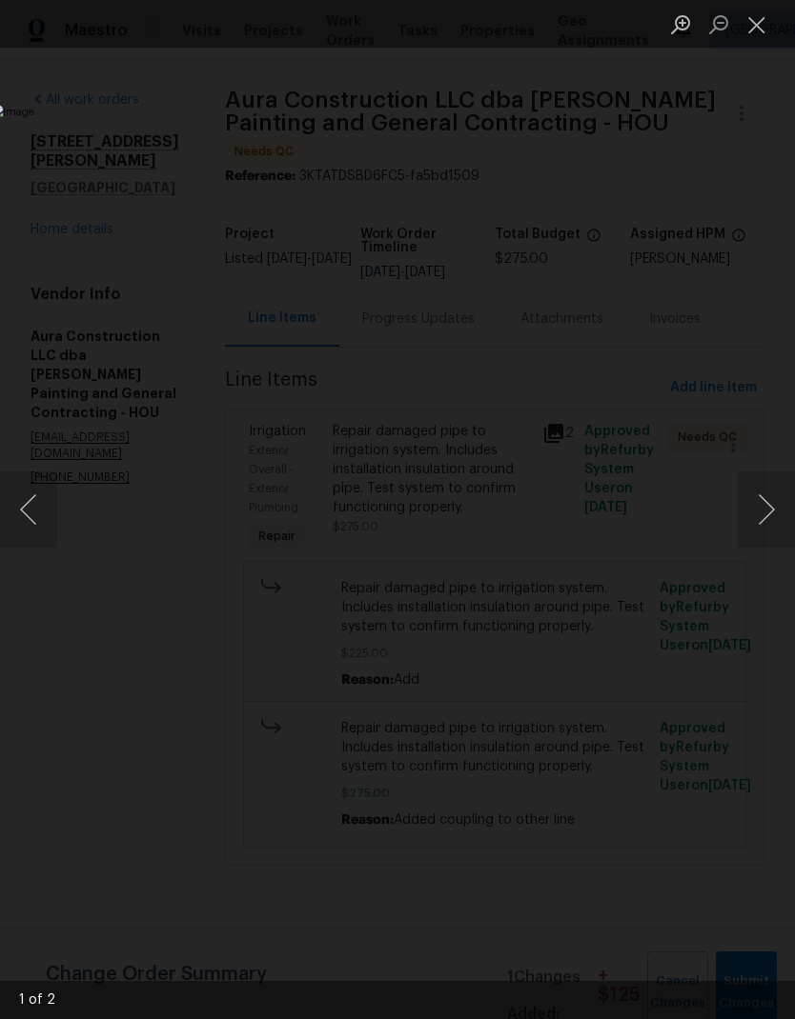
click at [736, 272] on div "Lightbox" at bounding box center [397, 509] width 795 height 1019
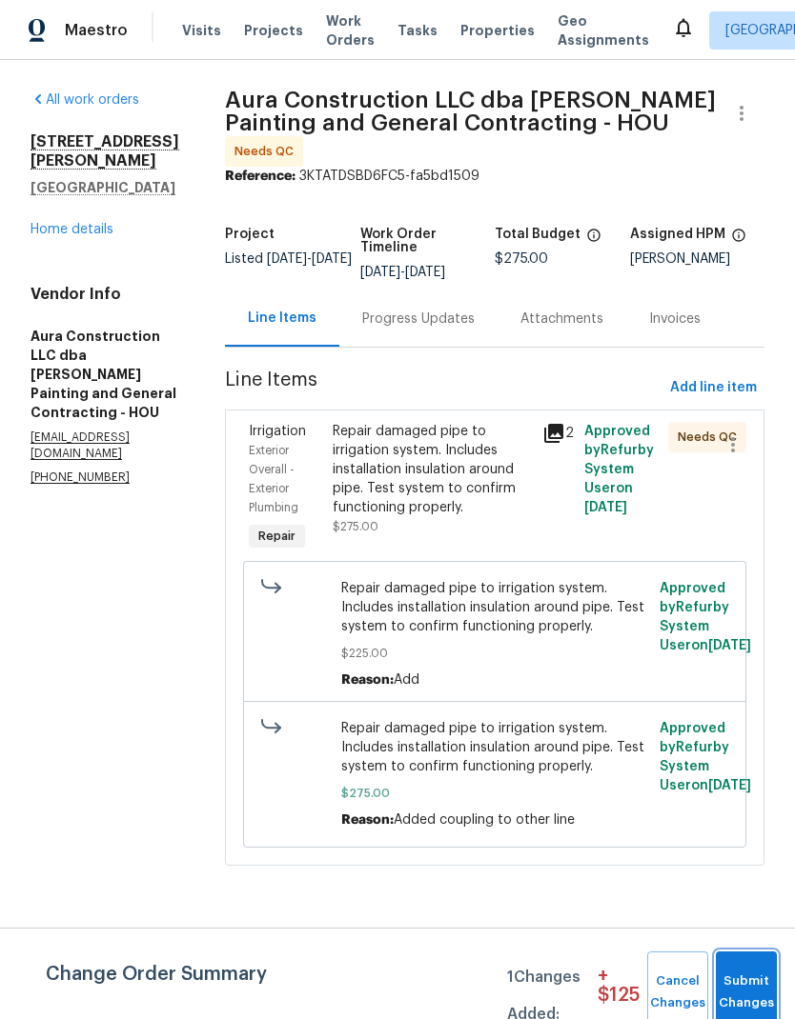
click at [759, 984] on span "Submit Changes" at bounding box center [746, 993] width 42 height 44
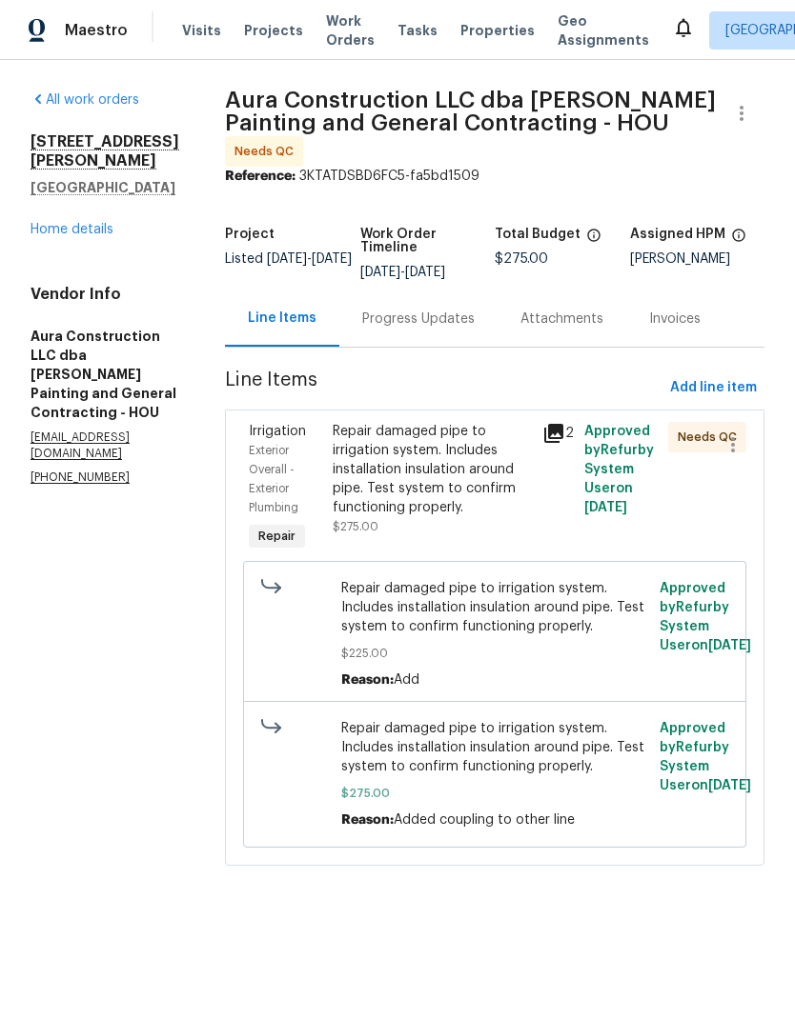
click at [456, 449] on div "Repair damaged pipe to irrigation system. Includes installation insulation arou…" at bounding box center [432, 469] width 198 height 95
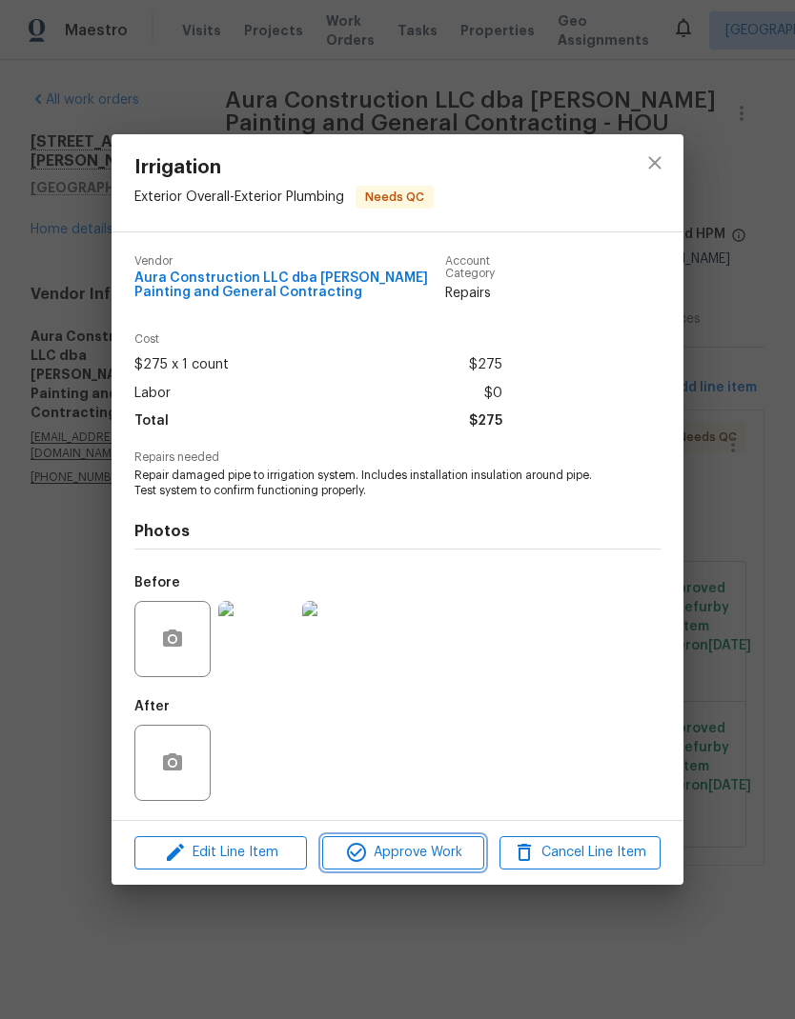
click at [437, 853] on span "Approve Work" at bounding box center [403, 853] width 150 height 24
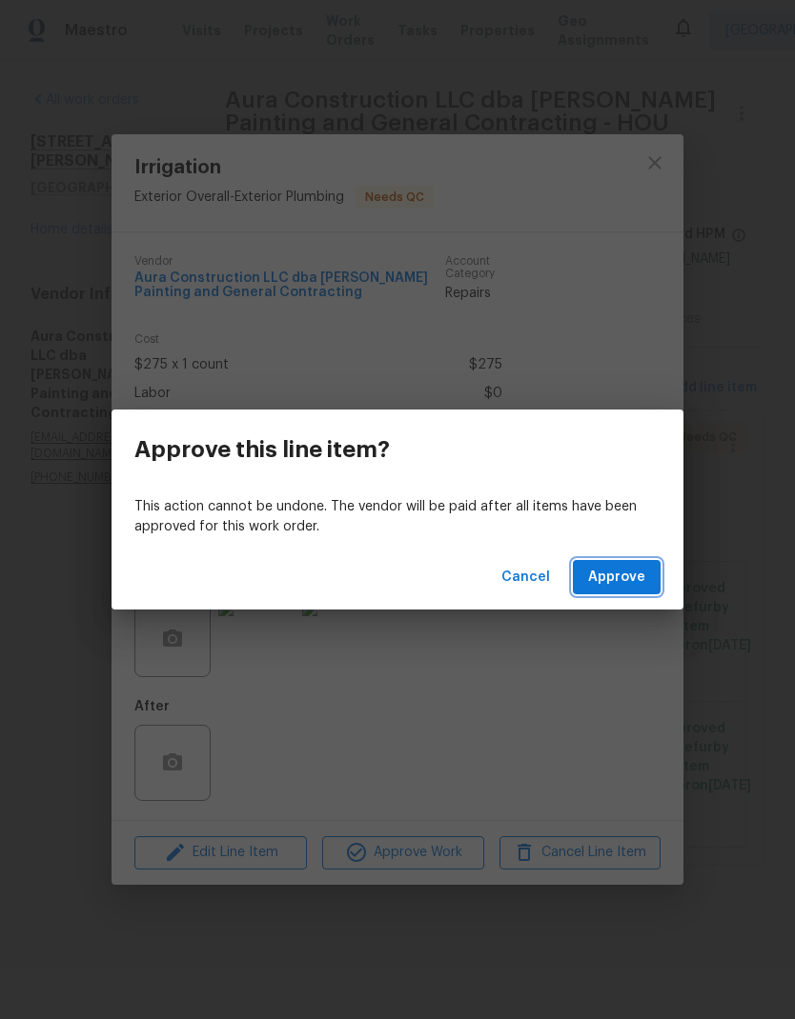
click at [636, 571] on span "Approve" at bounding box center [616, 578] width 57 height 24
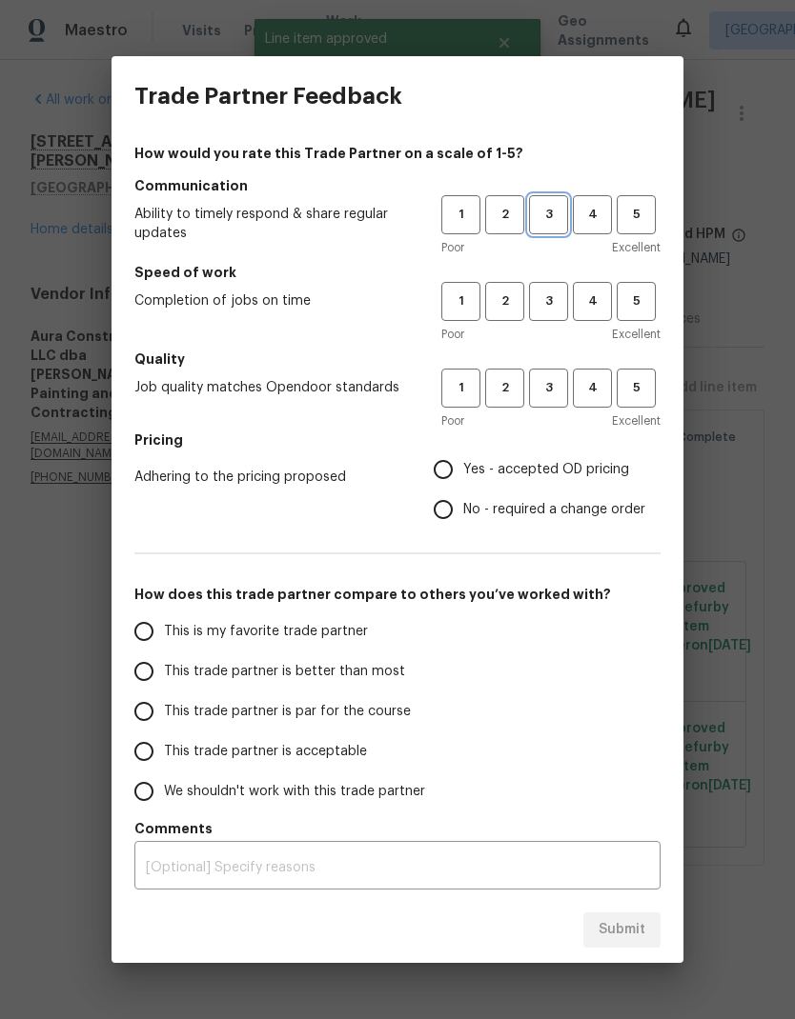
click at [551, 212] on span "3" at bounding box center [548, 215] width 35 height 22
click at [546, 314] on button "3" at bounding box center [548, 301] width 39 height 39
click at [552, 376] on button "3" at bounding box center [548, 388] width 39 height 39
click at [456, 511] on input "No - required a change order" at bounding box center [443, 510] width 40 height 40
radio input "true"
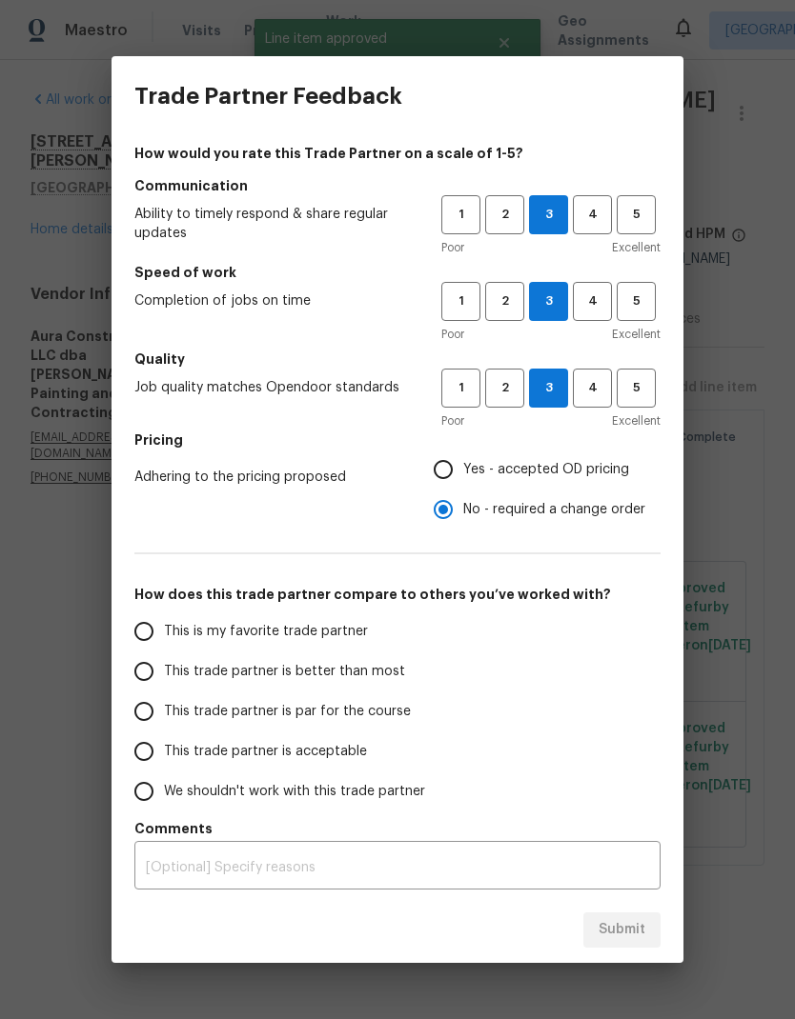
click at [146, 672] on input "This trade partner is better than most" at bounding box center [144, 672] width 40 height 40
click at [628, 928] on span "Submit" at bounding box center [621, 930] width 47 height 24
radio input "true"
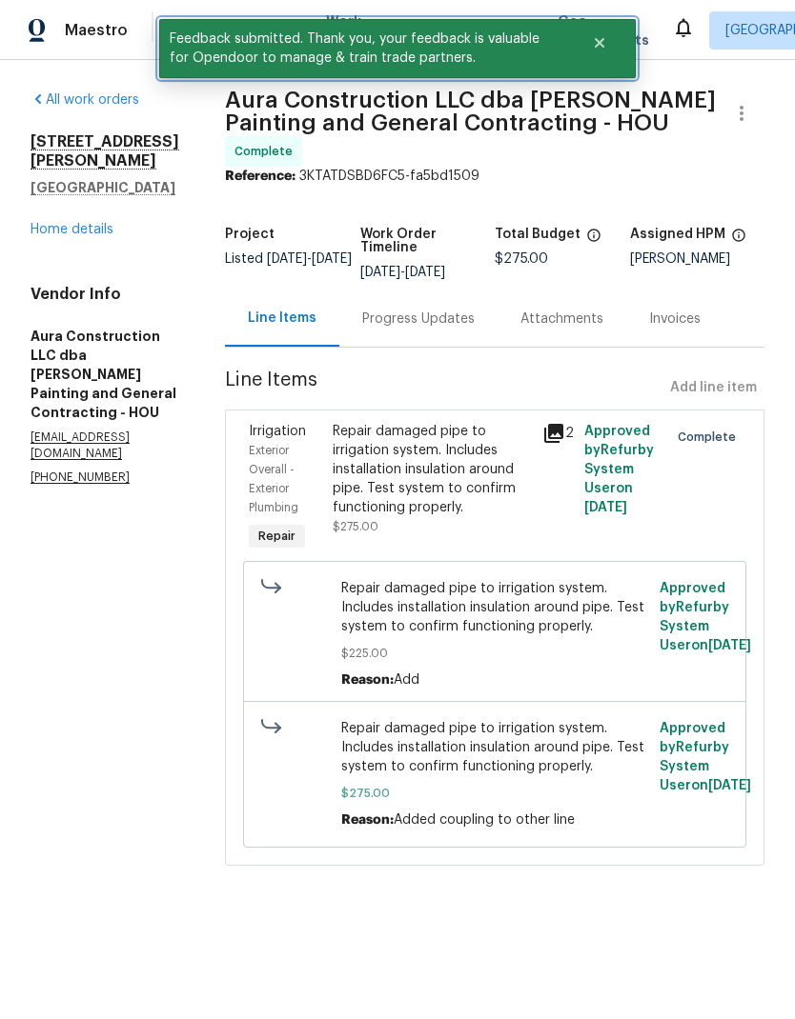
click at [606, 48] on icon "Close" at bounding box center [599, 42] width 15 height 15
